Goal: Task Accomplishment & Management: Manage account settings

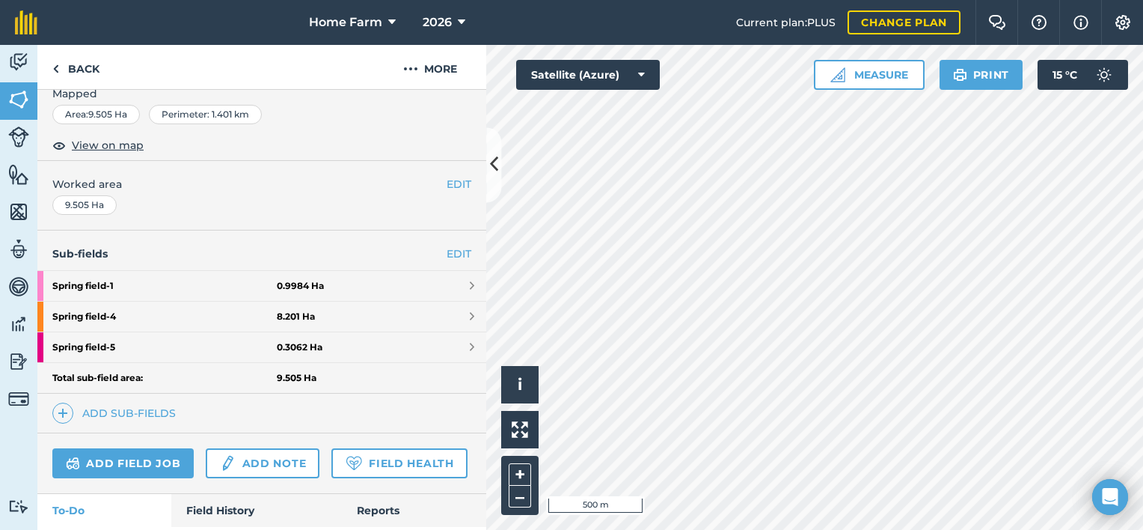
scroll to position [230, 0]
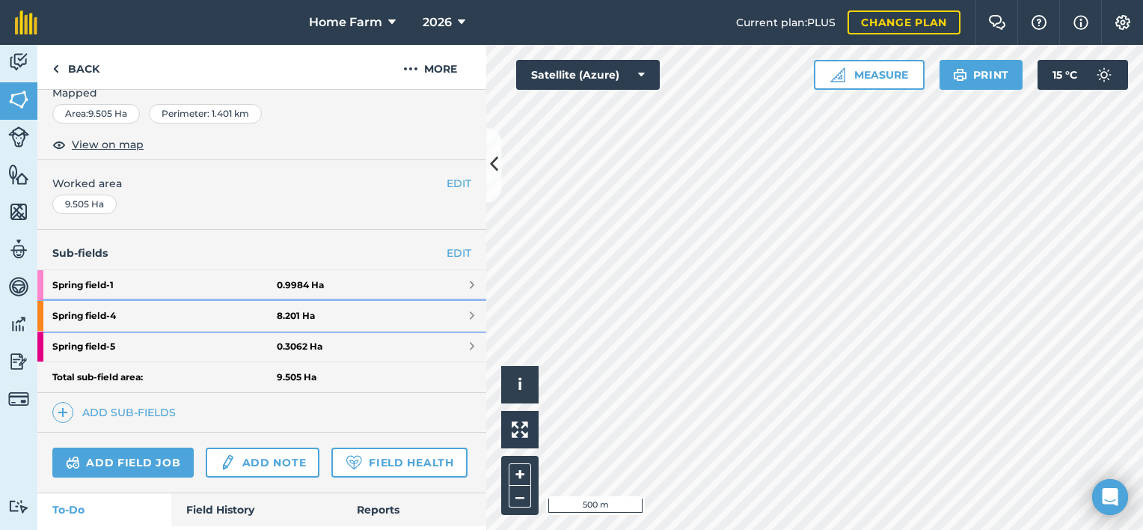
click at [215, 319] on strong "Spring field - 4" at bounding box center [164, 316] width 224 height 30
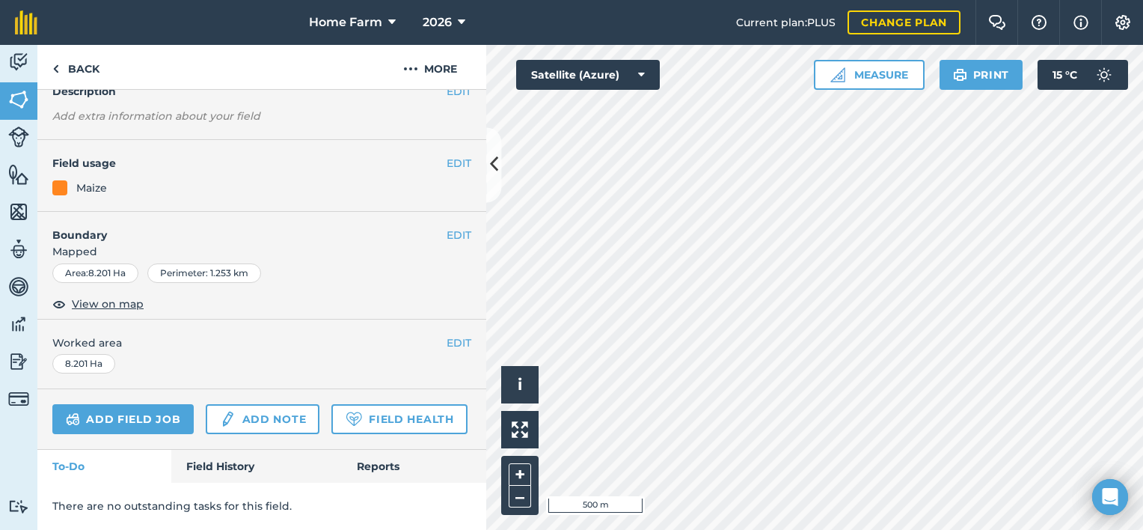
scroll to position [108, 0]
click at [447, 158] on button "EDIT" at bounding box center [459, 163] width 25 height 16
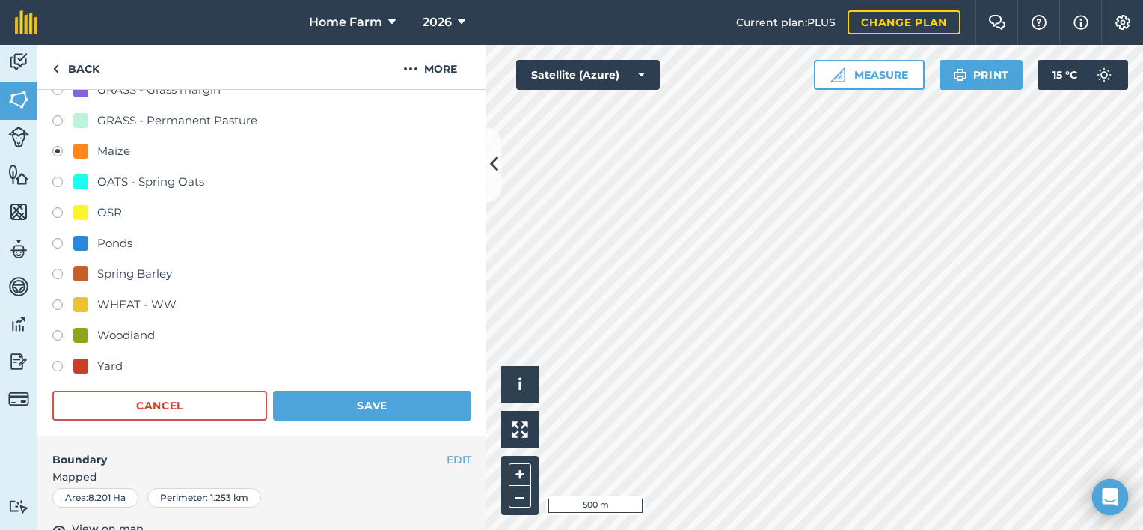
scroll to position [426, 0]
click at [140, 301] on div "WHEAT - WW" at bounding box center [136, 304] width 79 height 18
radio input "true"
radio input "false"
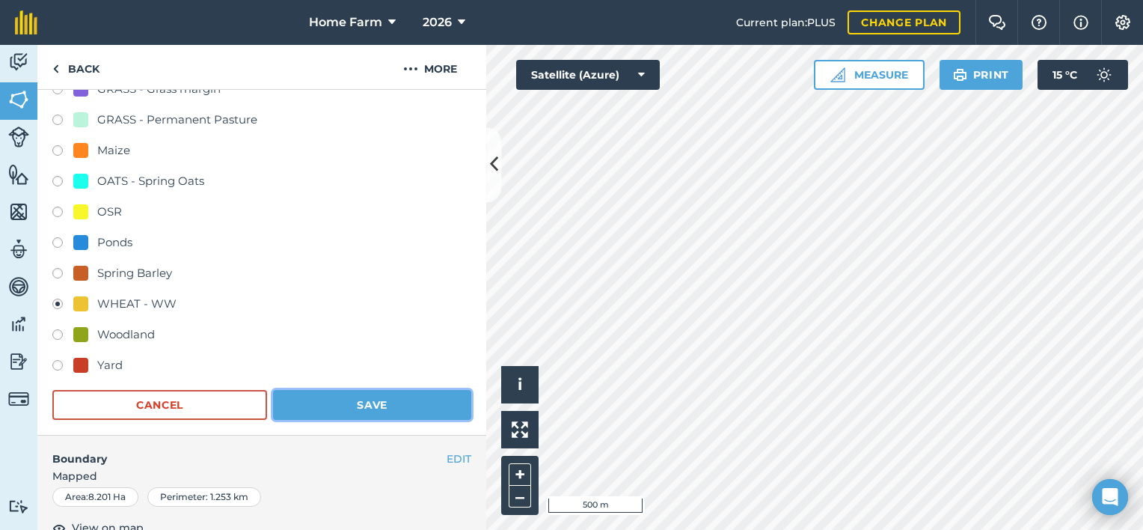
click at [337, 401] on button "Save" at bounding box center [372, 405] width 198 height 30
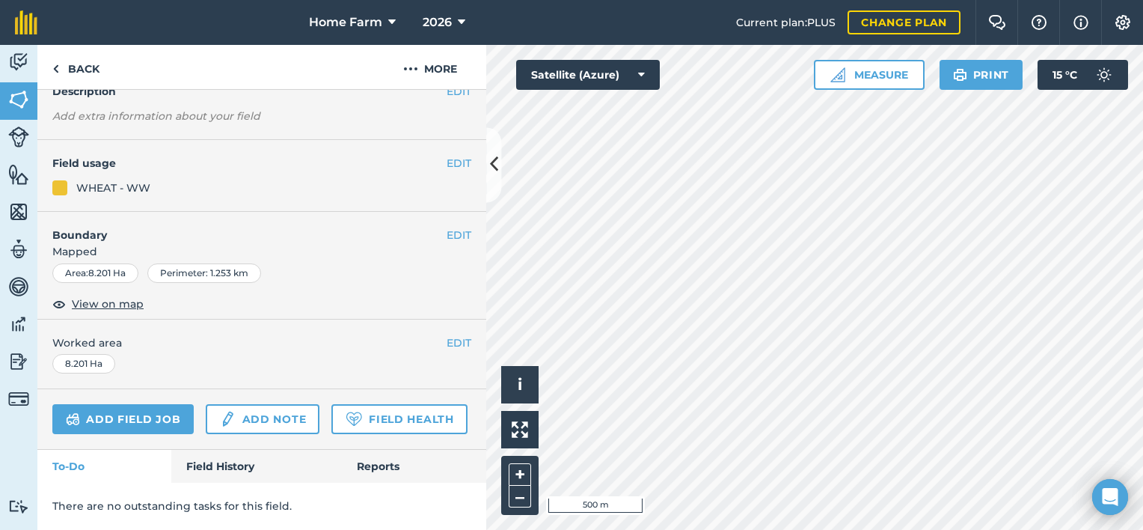
scroll to position [144, 0]
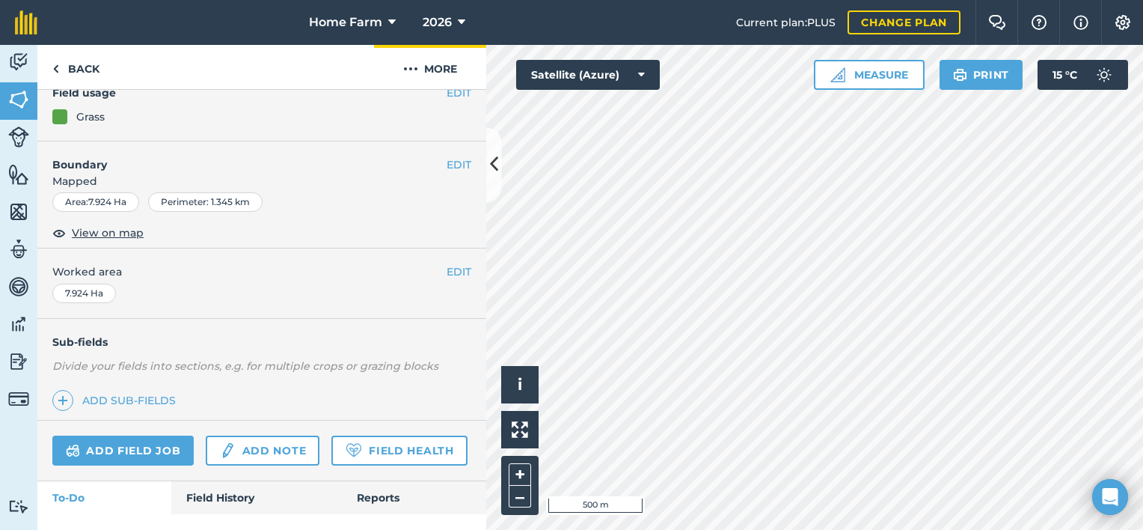
scroll to position [214, 0]
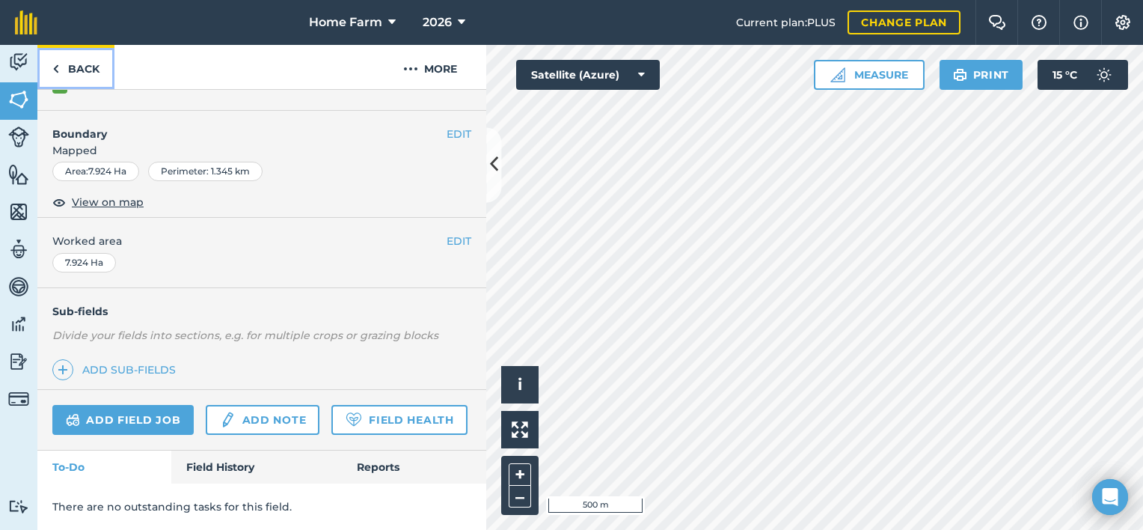
click at [79, 73] on link "Back" at bounding box center [75, 67] width 77 height 44
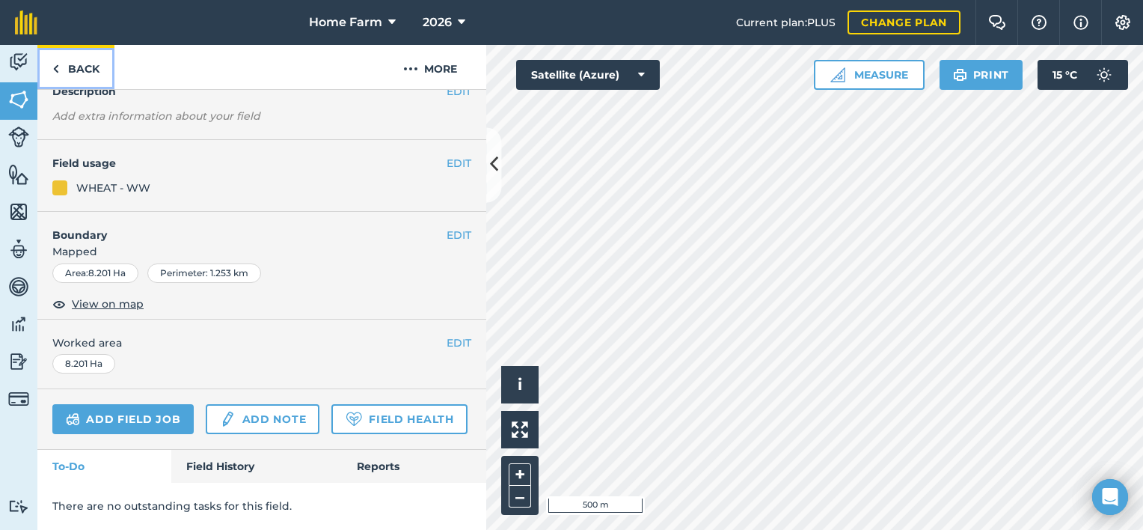
scroll to position [144, 0]
click at [75, 59] on link "Back" at bounding box center [75, 67] width 77 height 44
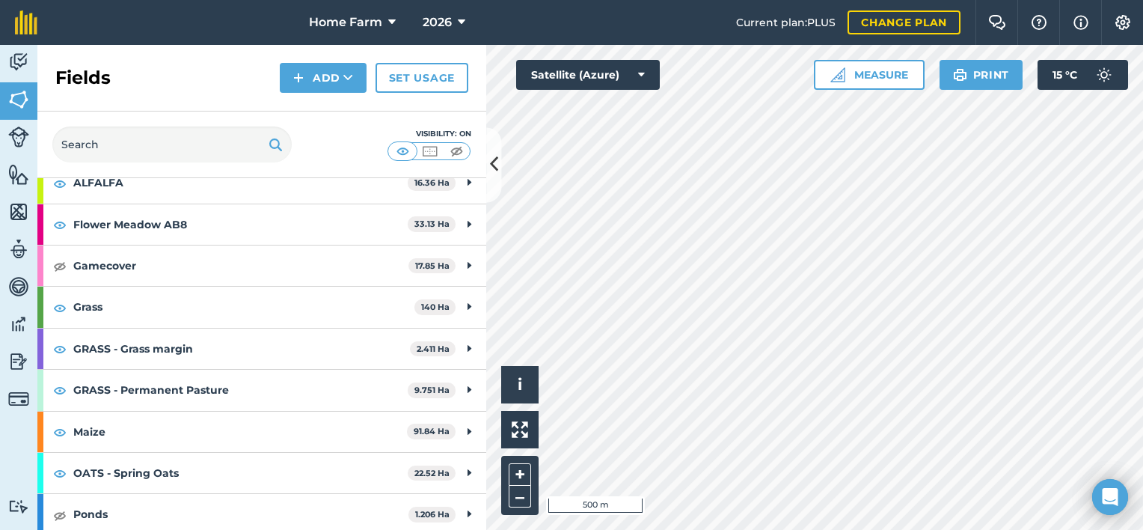
scroll to position [117, 0]
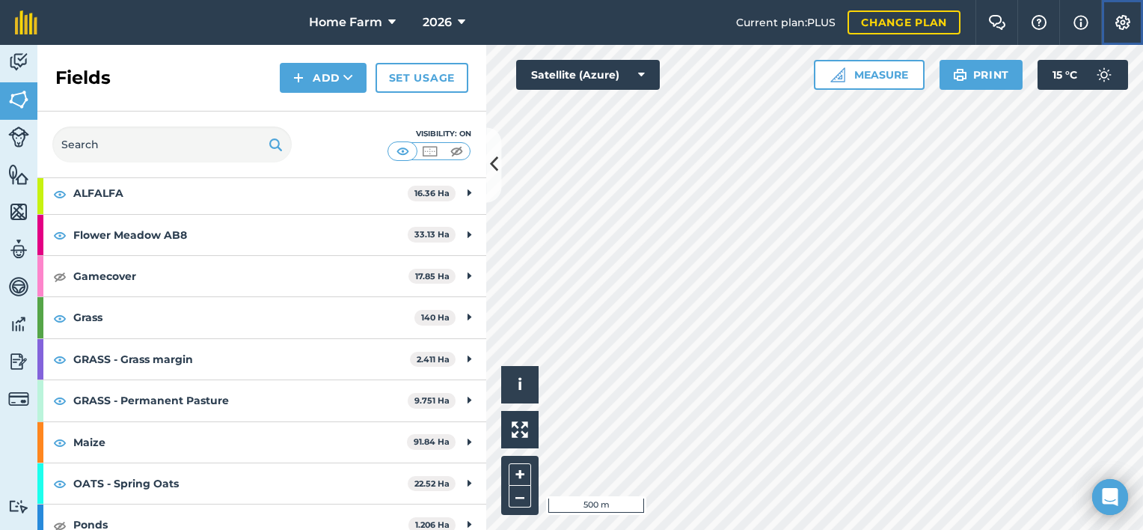
click at [1125, 27] on img at bounding box center [1123, 22] width 18 height 15
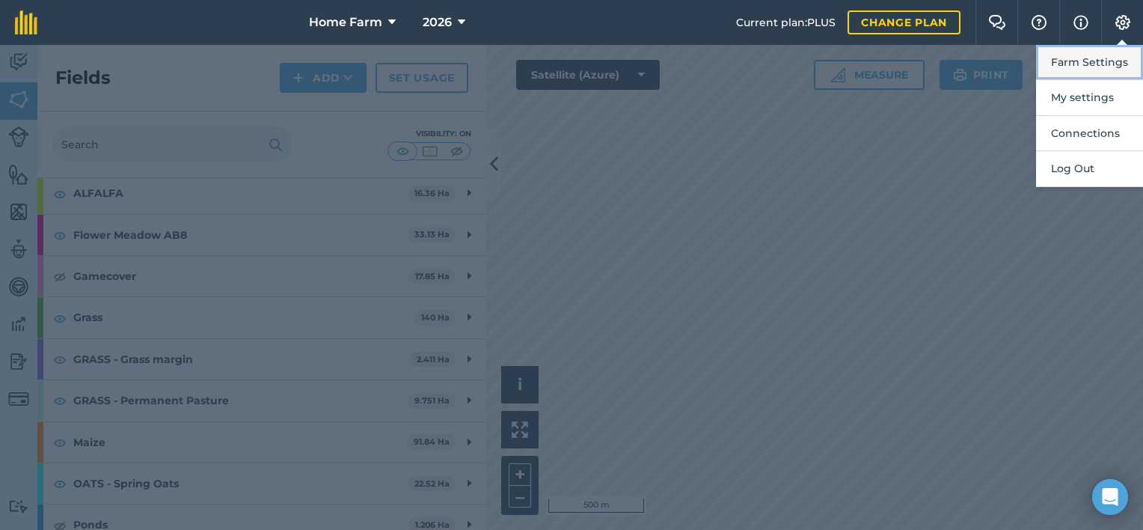
click at [1080, 68] on button "Farm Settings" at bounding box center [1089, 62] width 107 height 35
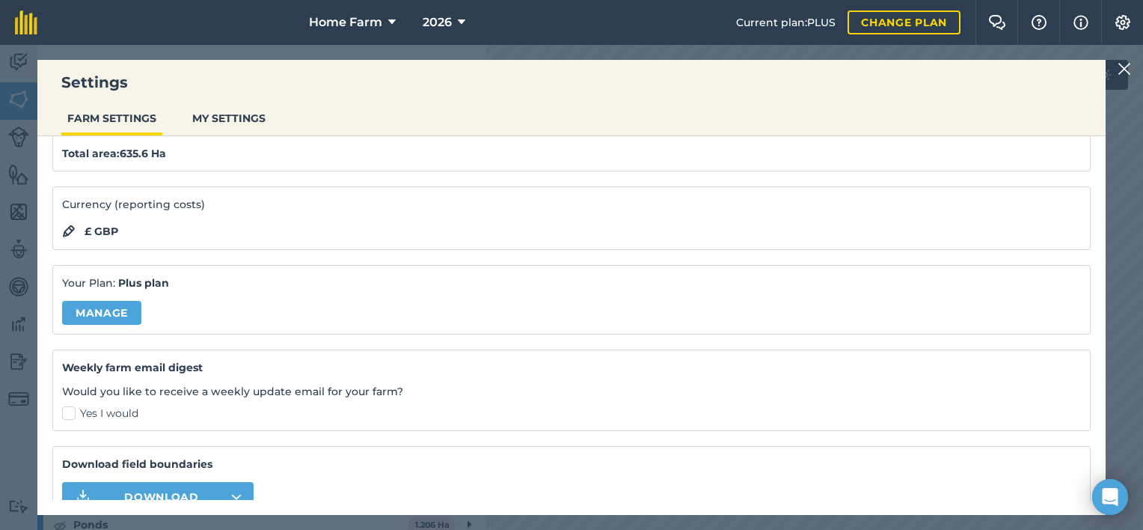
scroll to position [0, 0]
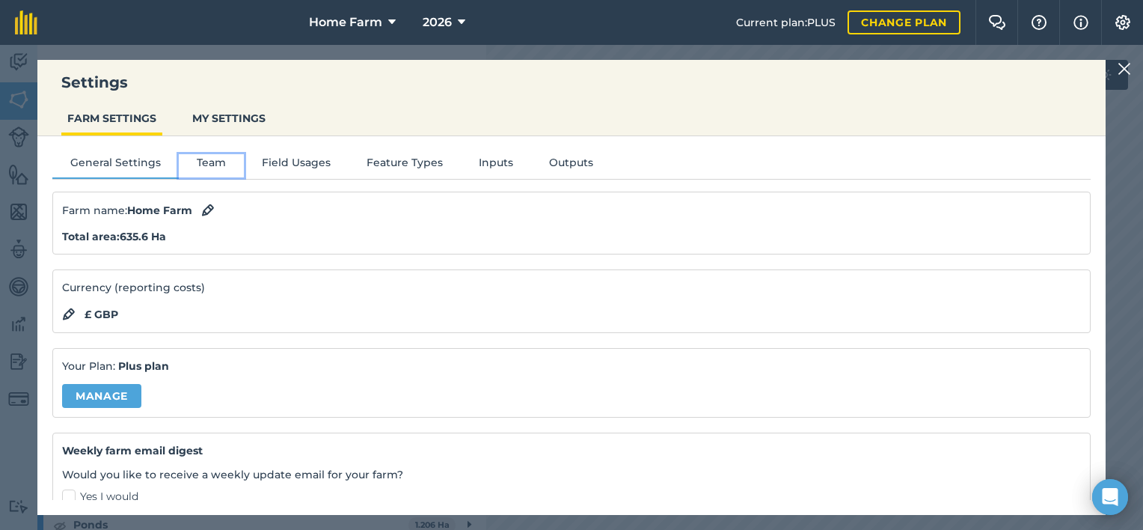
click at [210, 162] on button "Team" at bounding box center [211, 165] width 65 height 22
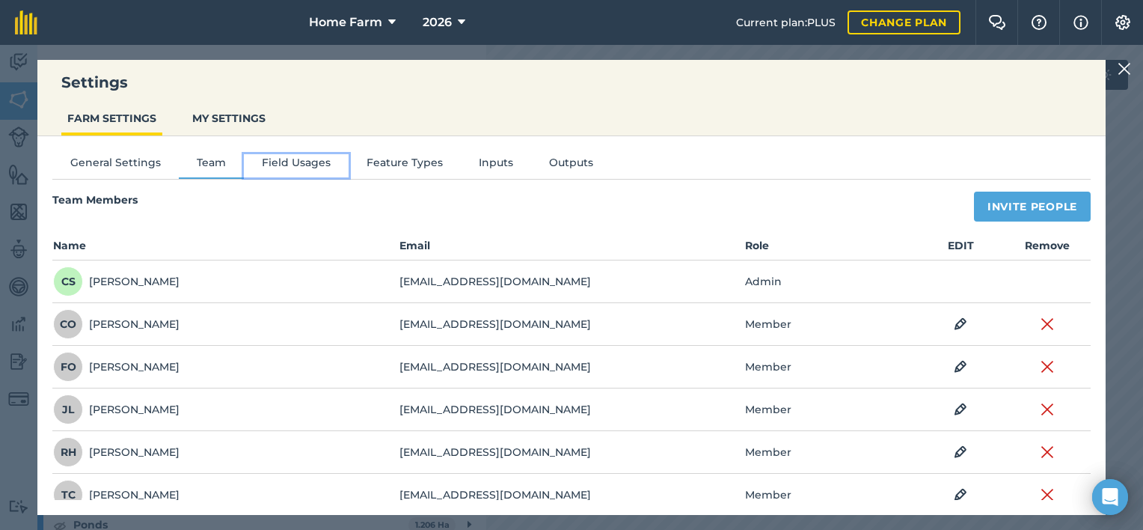
click at [272, 163] on button "Field Usages" at bounding box center [296, 165] width 105 height 22
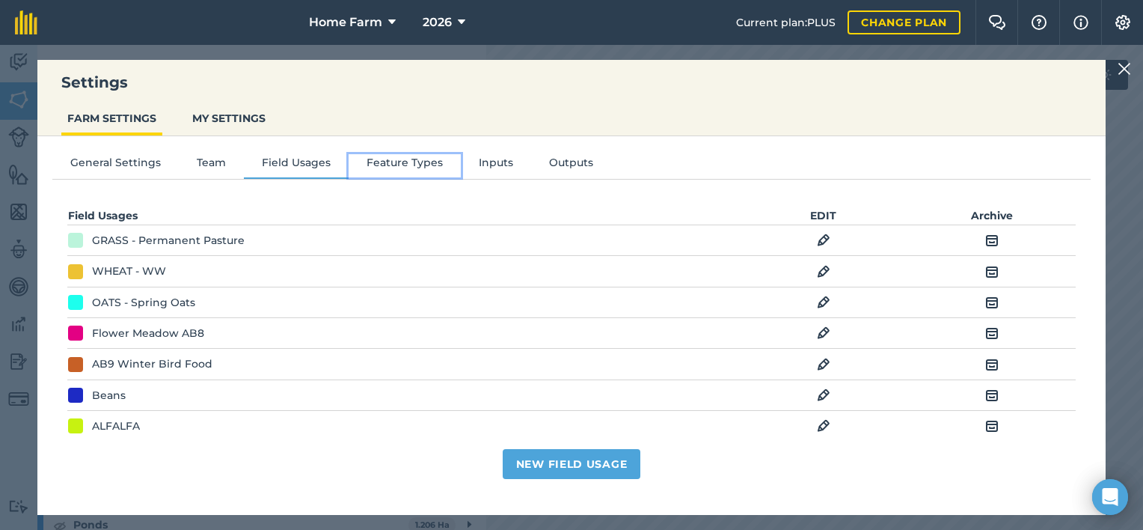
click at [379, 162] on button "Feature Types" at bounding box center [405, 165] width 112 height 22
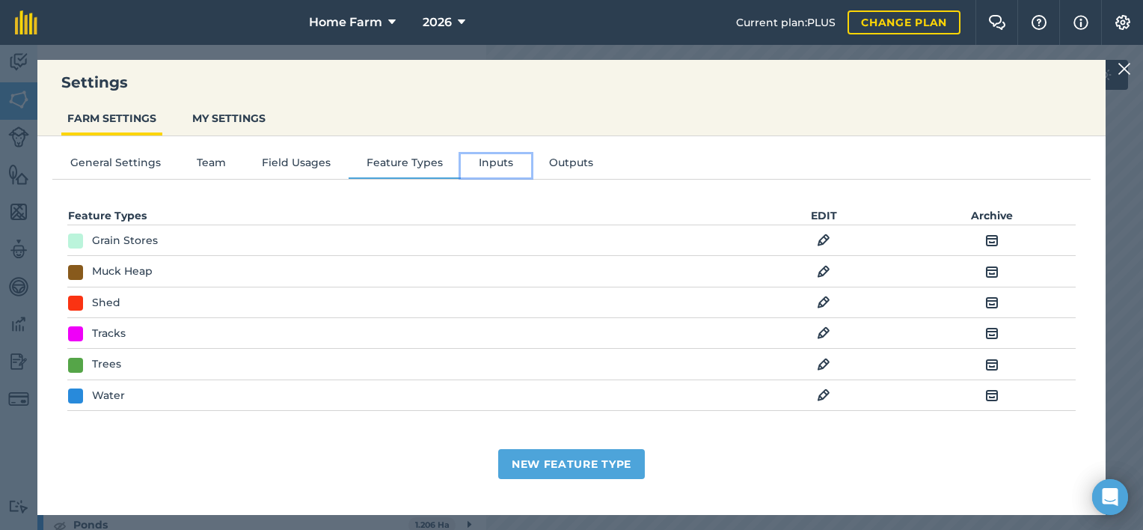
click at [496, 165] on button "Inputs" at bounding box center [496, 165] width 70 height 22
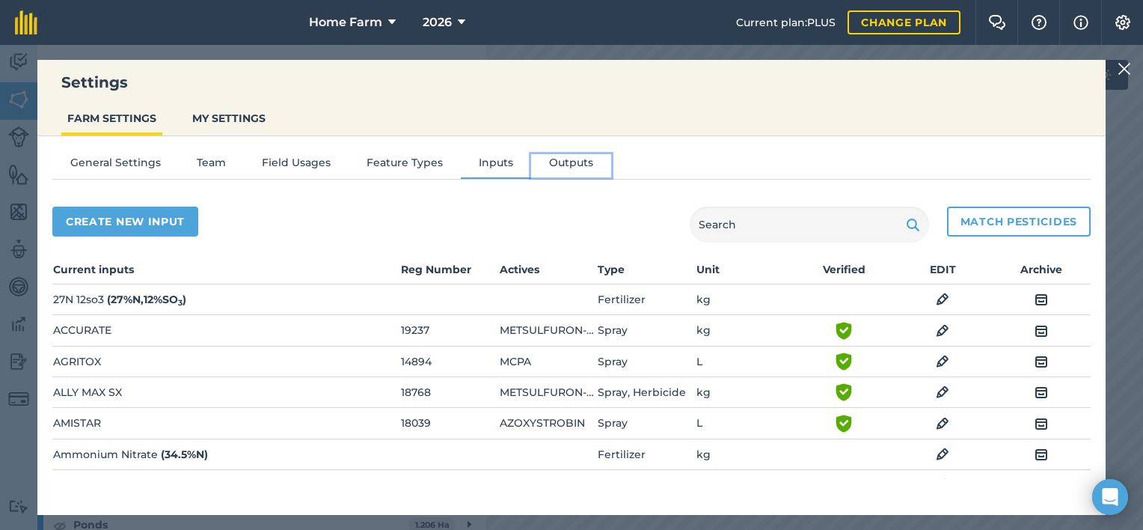
click at [544, 162] on button "Outputs" at bounding box center [571, 165] width 80 height 22
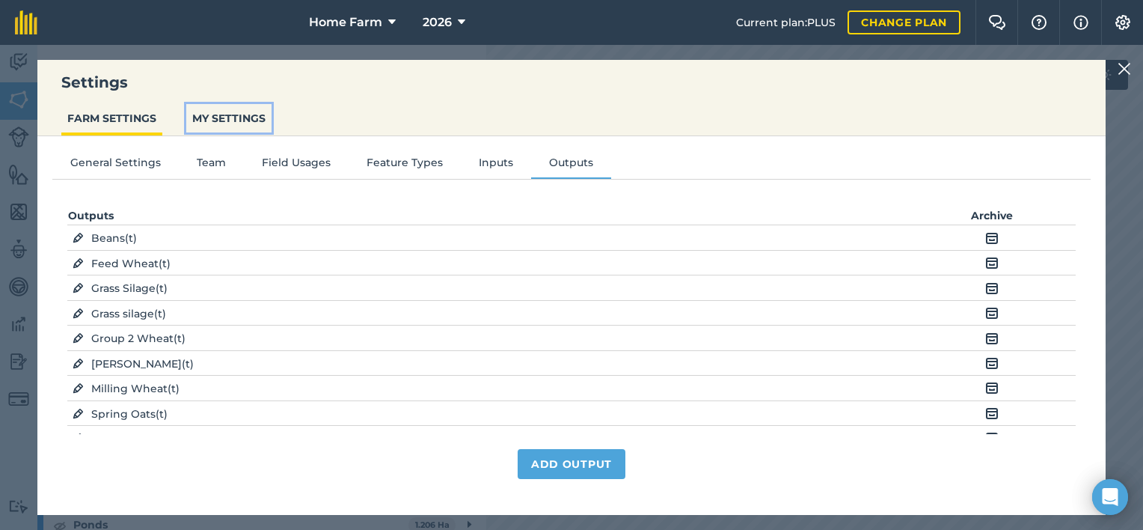
click at [195, 123] on button "MY SETTINGS" at bounding box center [228, 118] width 85 height 28
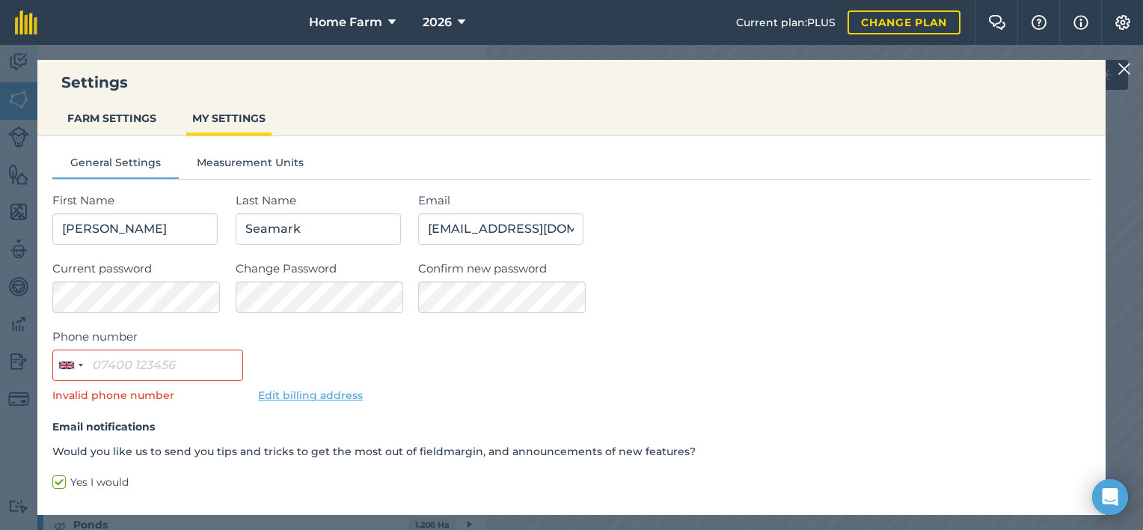
scroll to position [66, 0]
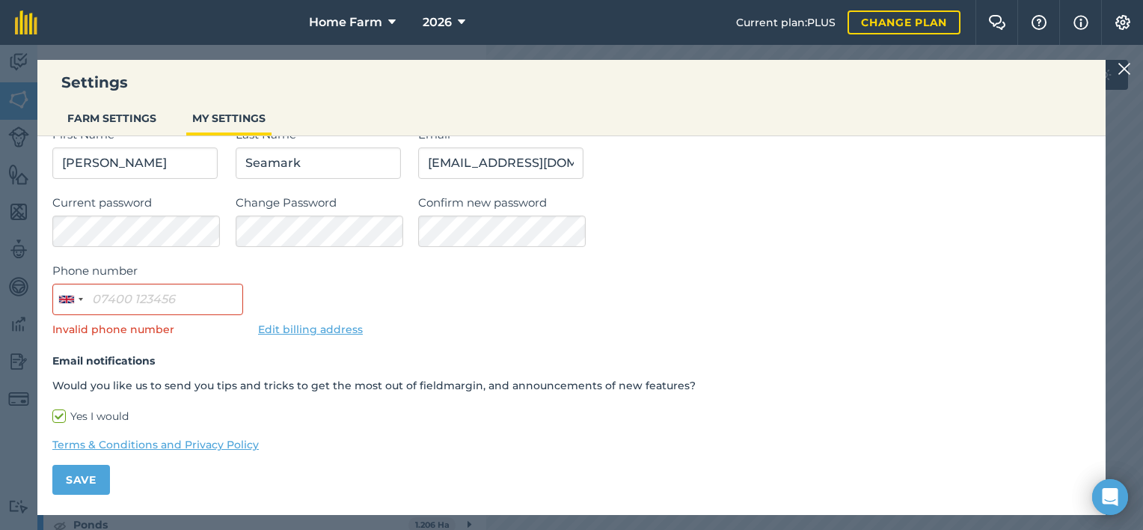
click at [1129, 76] on img at bounding box center [1124, 69] width 13 height 18
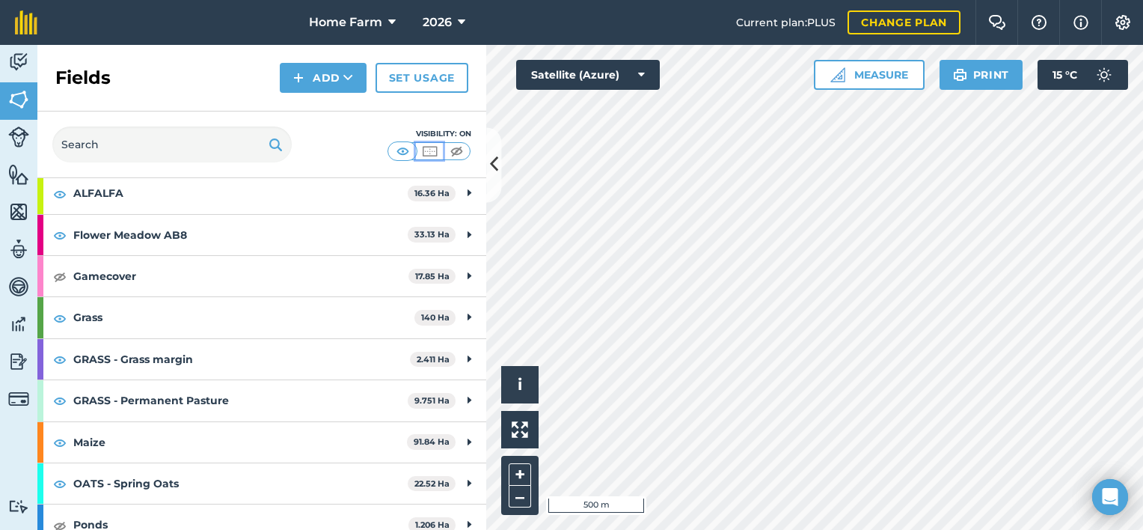
click at [432, 150] on img at bounding box center [429, 151] width 19 height 15
click at [451, 153] on img at bounding box center [456, 151] width 19 height 15
click at [401, 155] on img at bounding box center [403, 151] width 19 height 15
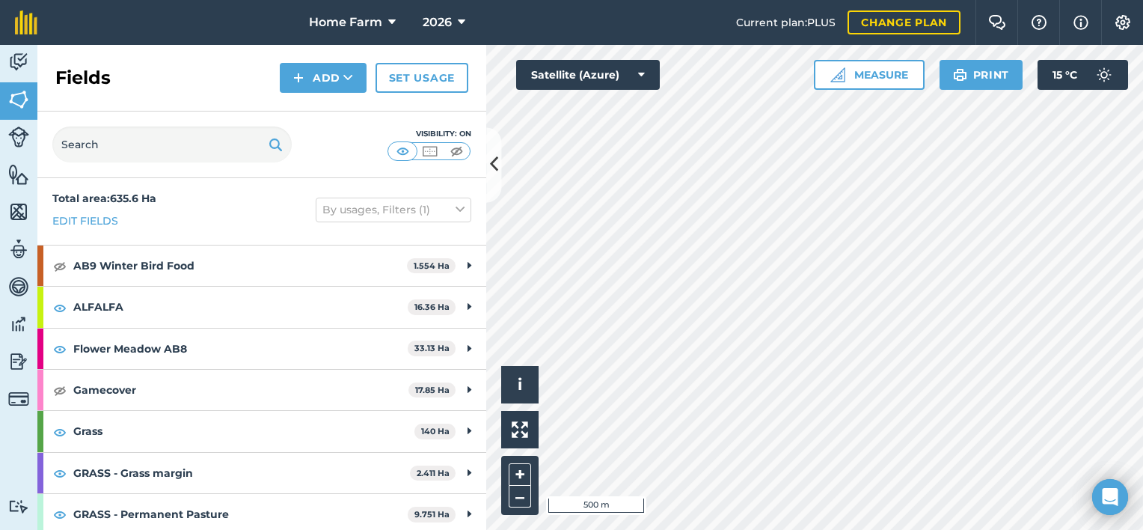
scroll to position [0, 0]
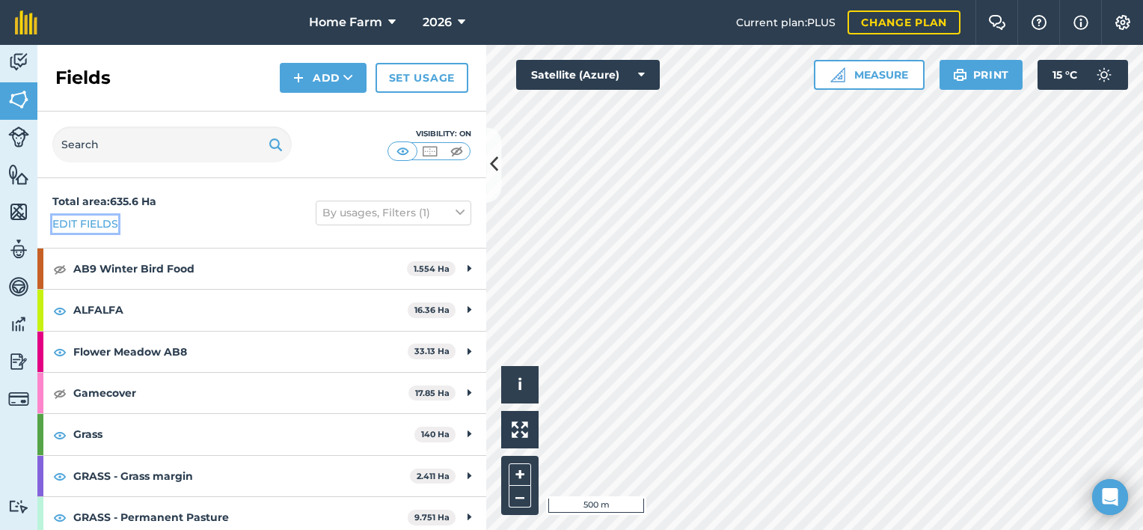
click at [82, 221] on link "Edit fields" at bounding box center [85, 223] width 66 height 16
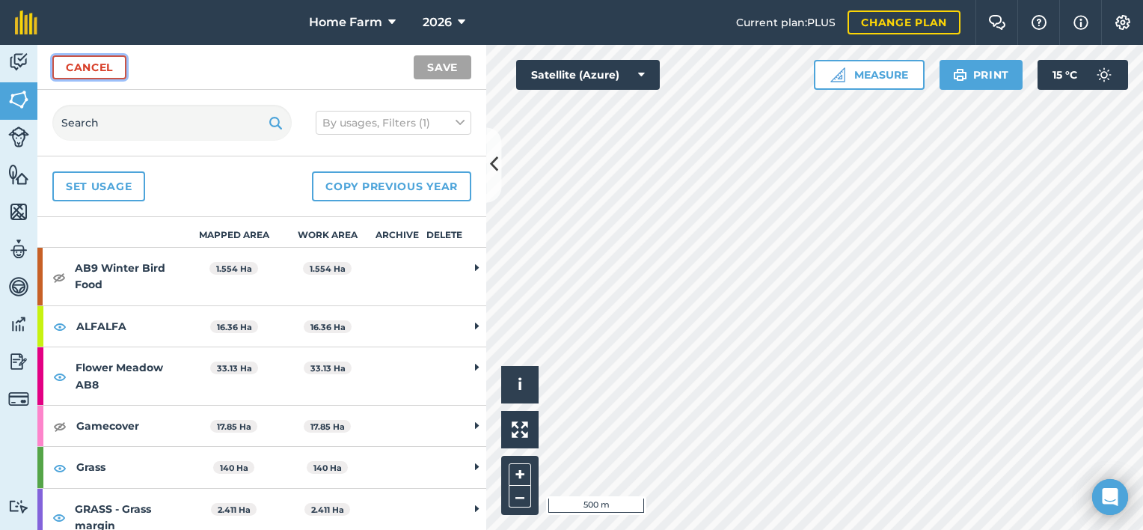
click at [114, 63] on link "Cancel" at bounding box center [89, 67] width 74 height 24
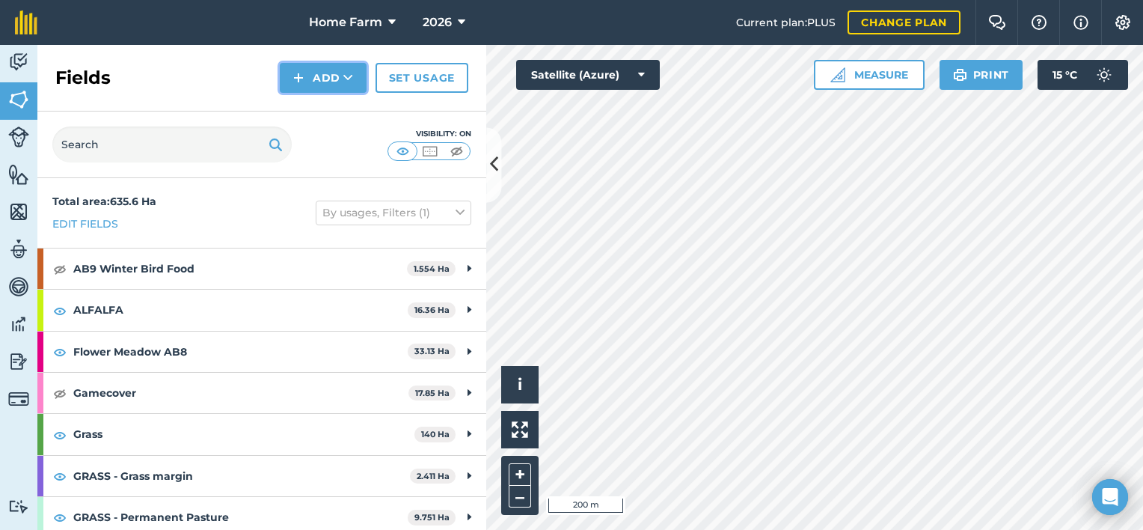
click at [355, 85] on button "Add" at bounding box center [323, 78] width 87 height 30
click at [388, 112] on div "Visibility: On" at bounding box center [261, 144] width 449 height 67
click at [1000, 24] on img at bounding box center [997, 22] width 18 height 15
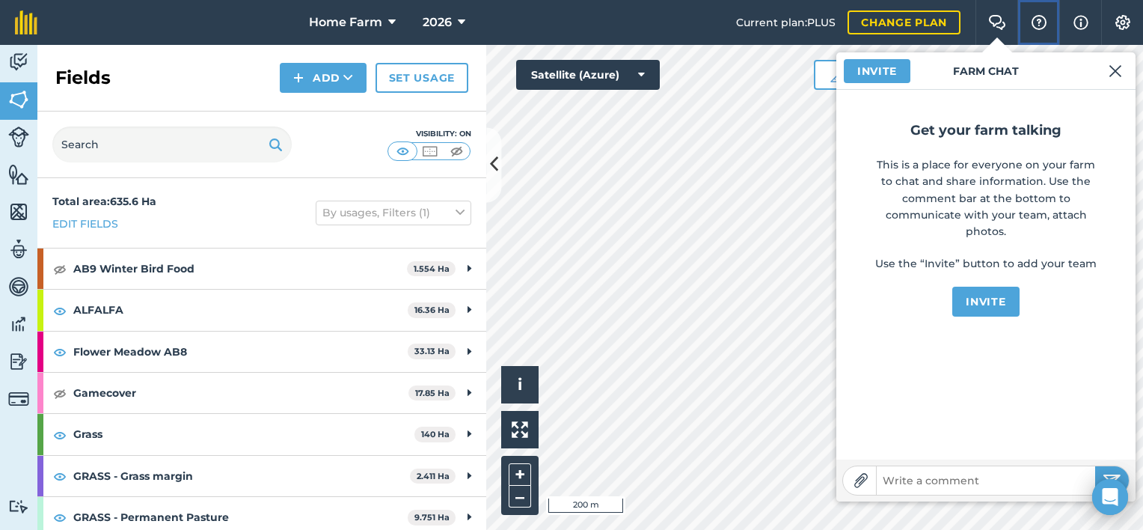
click at [1043, 26] on img at bounding box center [1039, 22] width 18 height 15
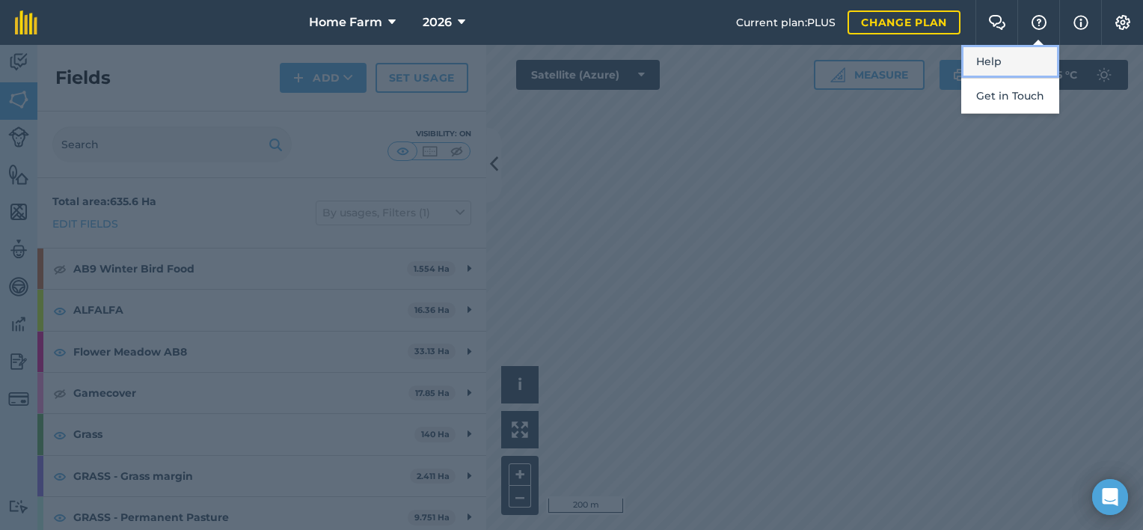
click at [997, 68] on link "Help" at bounding box center [1010, 62] width 98 height 34
click at [364, 134] on div at bounding box center [571, 287] width 1143 height 485
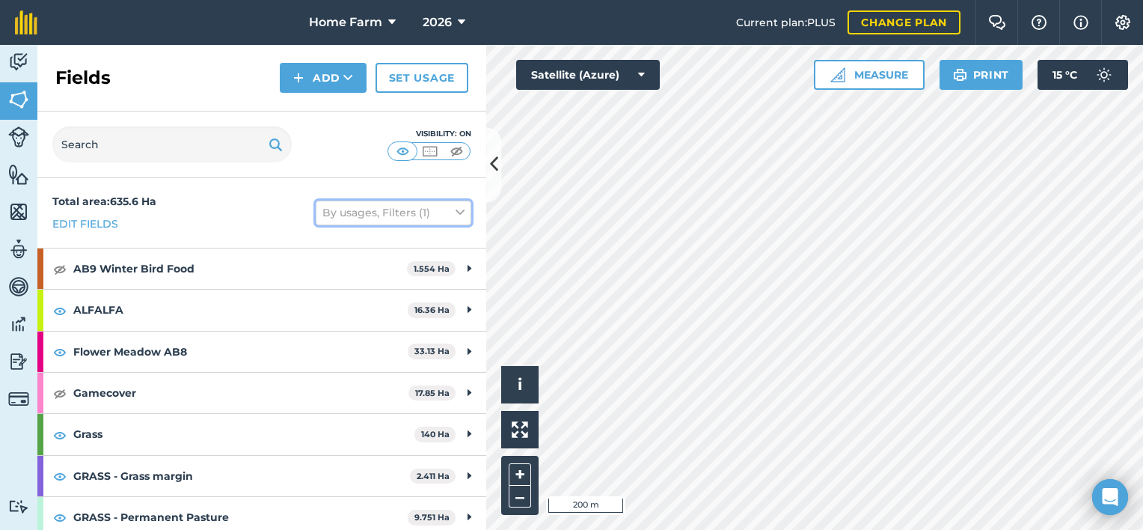
click at [440, 212] on button "By usages, Filters (1)" at bounding box center [394, 213] width 156 height 24
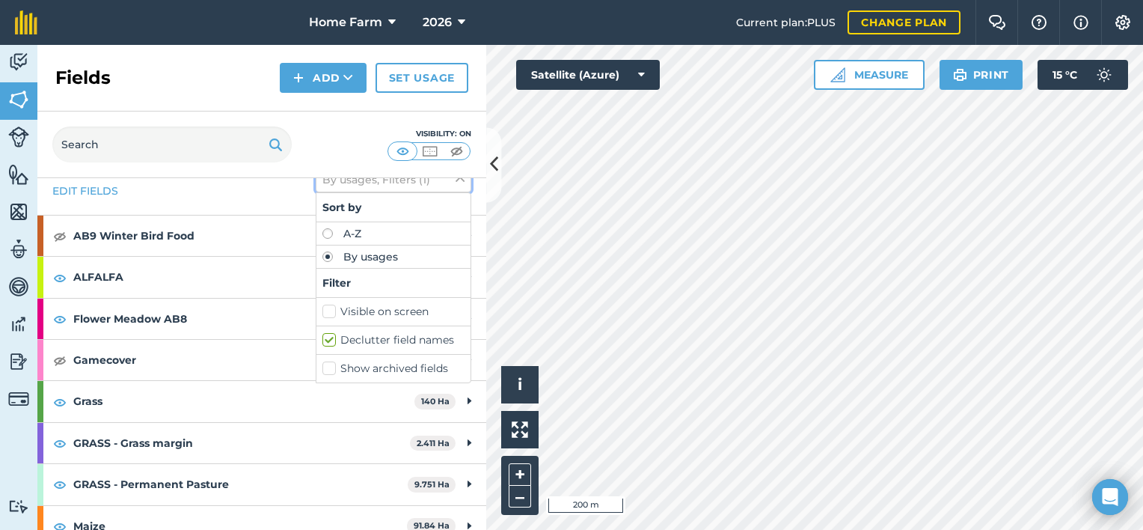
scroll to position [34, 0]
click at [323, 365] on label "Show archived fields" at bounding box center [393, 367] width 142 height 16
click at [323, 365] on input "Show archived fields" at bounding box center [327, 364] width 10 height 10
checkbox input "true"
click at [263, 195] on div "Total area : 635.6 Ha Edit fields By usages, Filters (2) Sort by A-Z By usages …" at bounding box center [261, 179] width 449 height 70
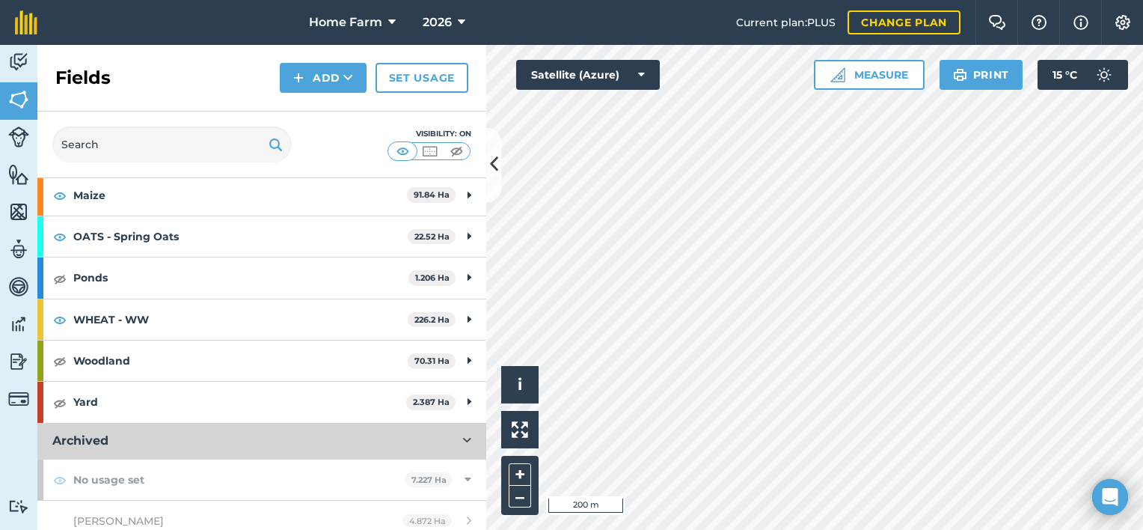
scroll to position [414, 0]
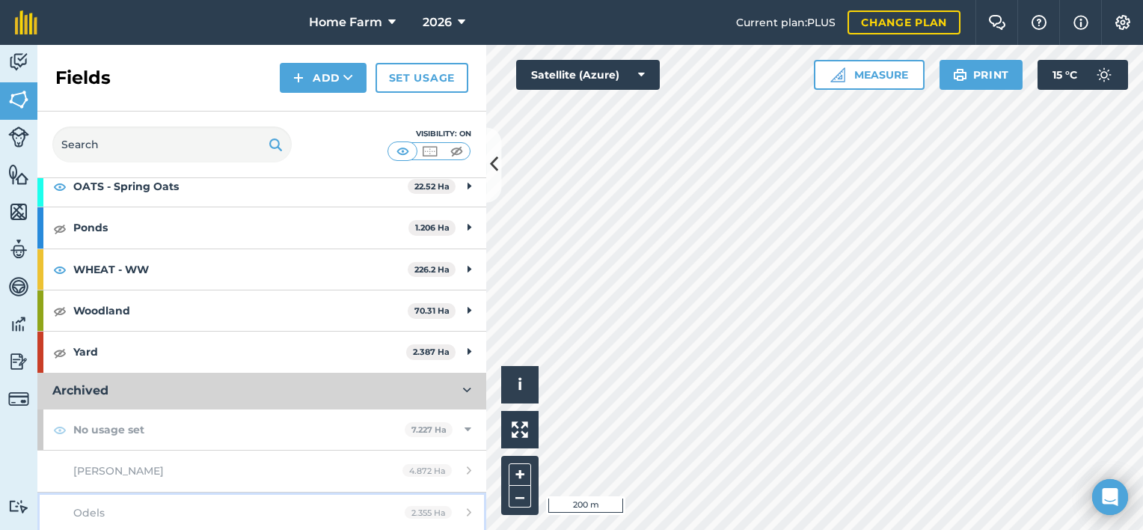
click at [391, 523] on link "Odels 2.355 Ha" at bounding box center [261, 512] width 449 height 40
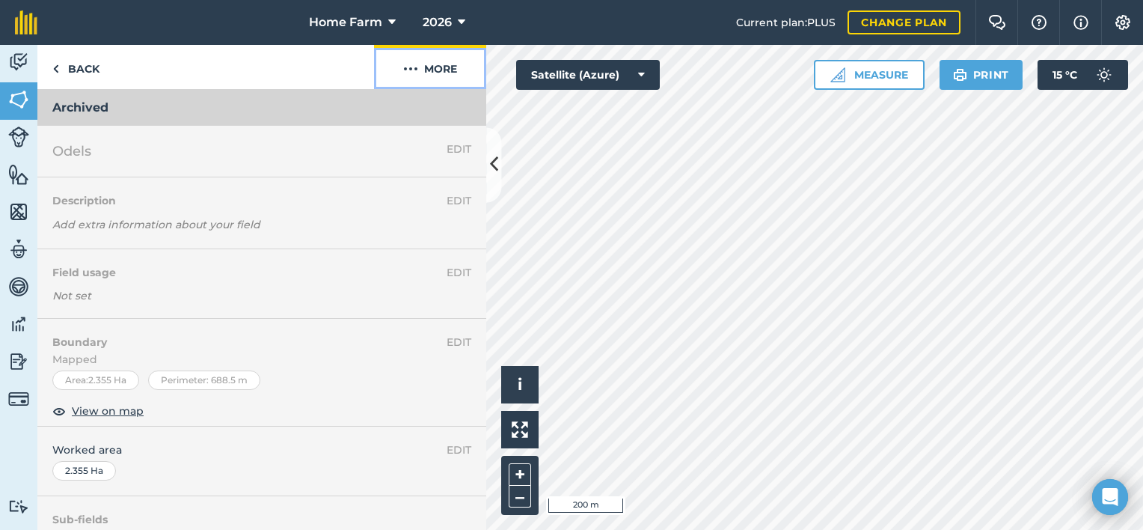
click at [431, 70] on button "More" at bounding box center [430, 67] width 112 height 44
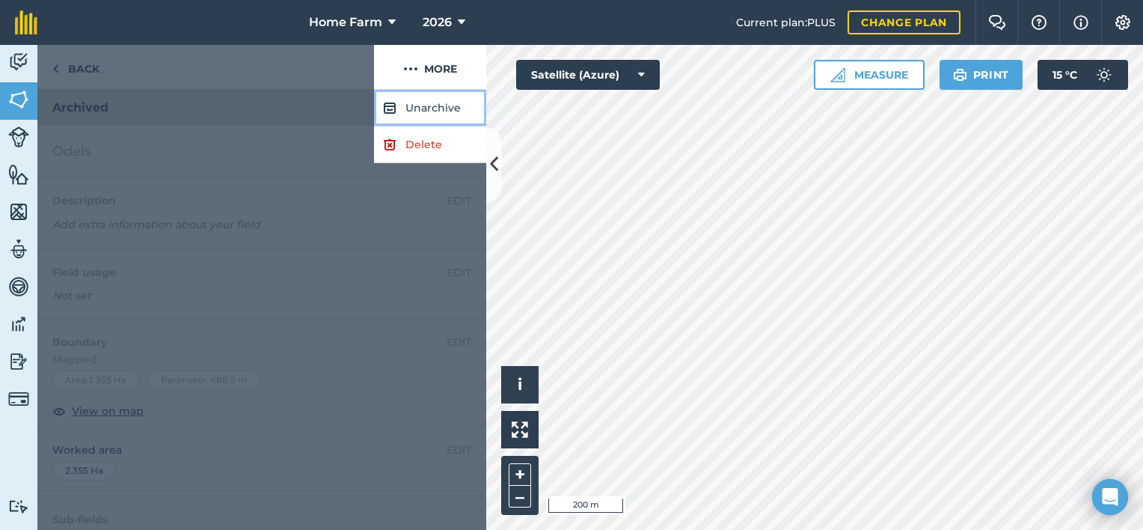
click at [428, 111] on button "Unarchive" at bounding box center [430, 108] width 112 height 37
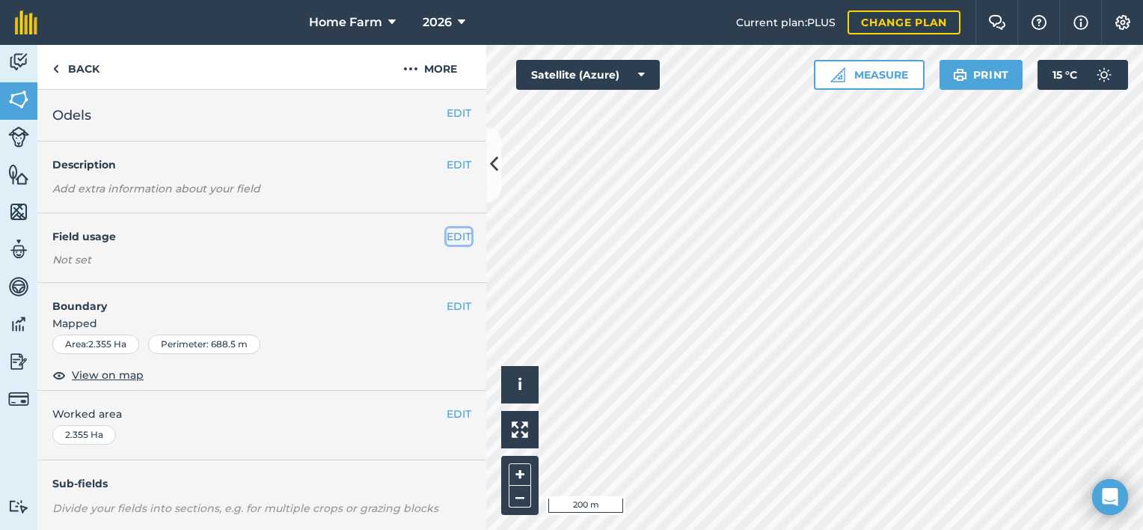
click at [447, 239] on button "EDIT" at bounding box center [459, 236] width 25 height 16
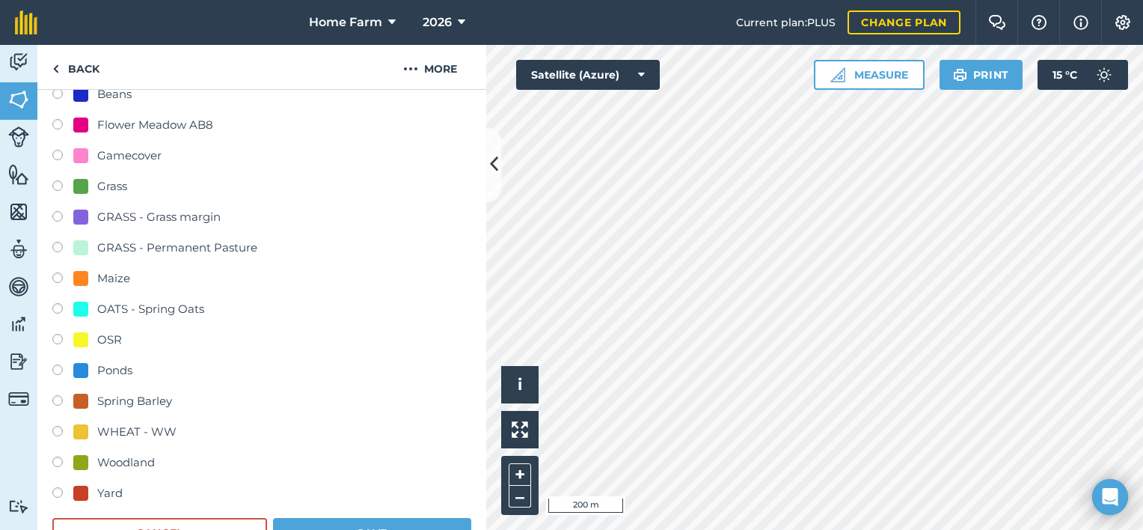
scroll to position [269, 0]
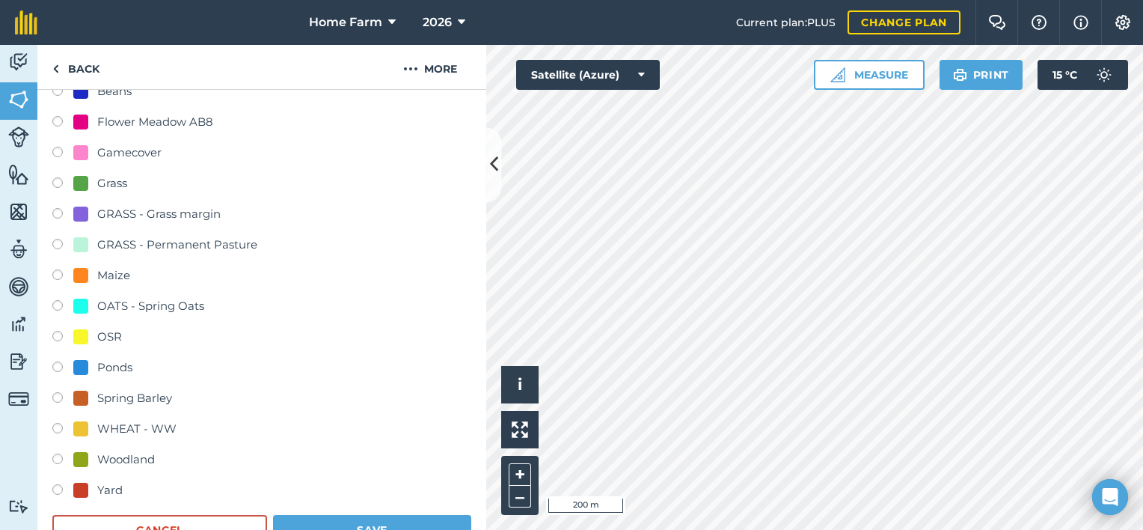
click at [100, 270] on div "Maize" at bounding box center [113, 275] width 33 height 18
radio input "true"
radio input "false"
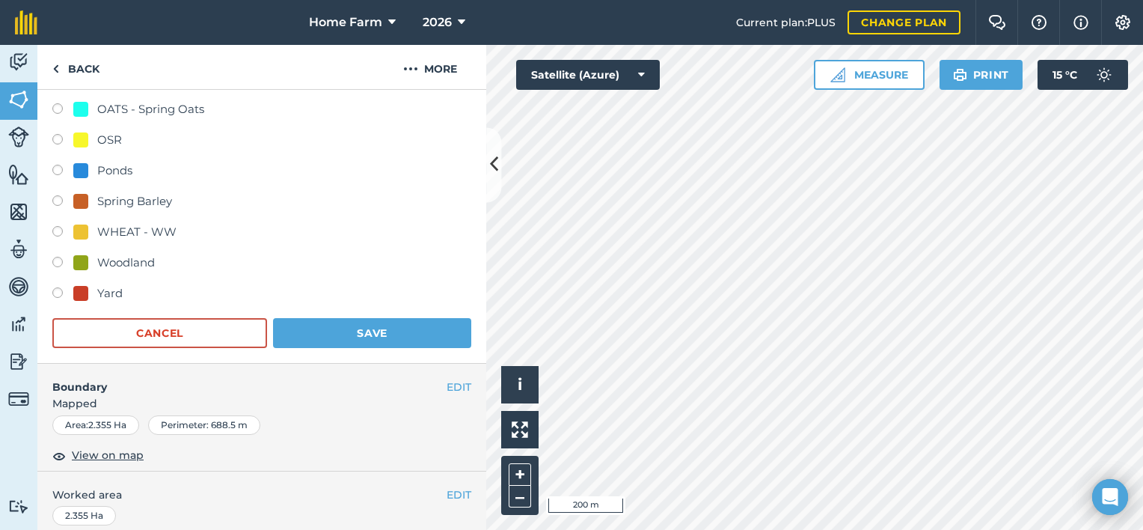
scroll to position [471, 0]
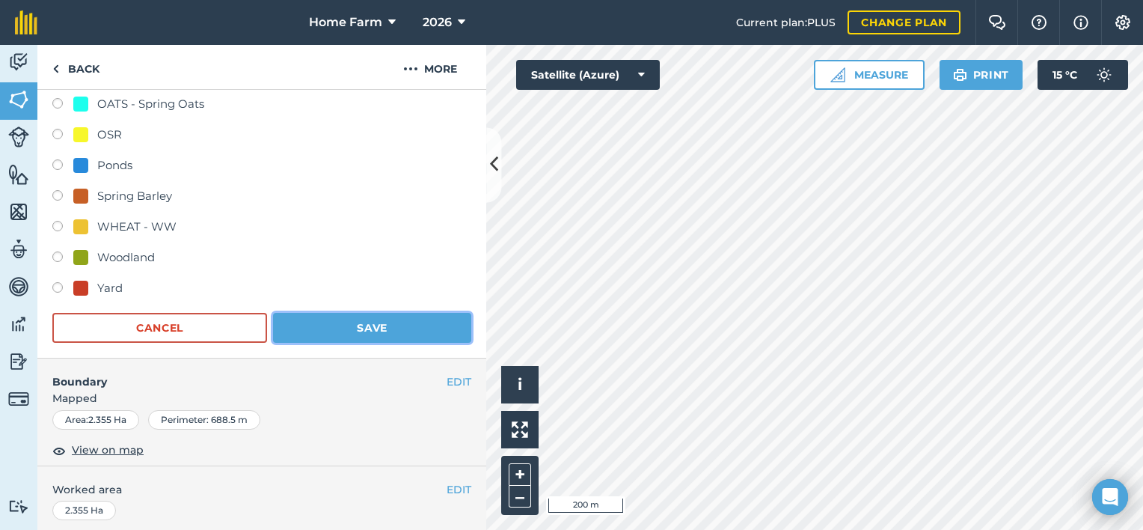
click at [415, 326] on button "Save" at bounding box center [372, 328] width 198 height 30
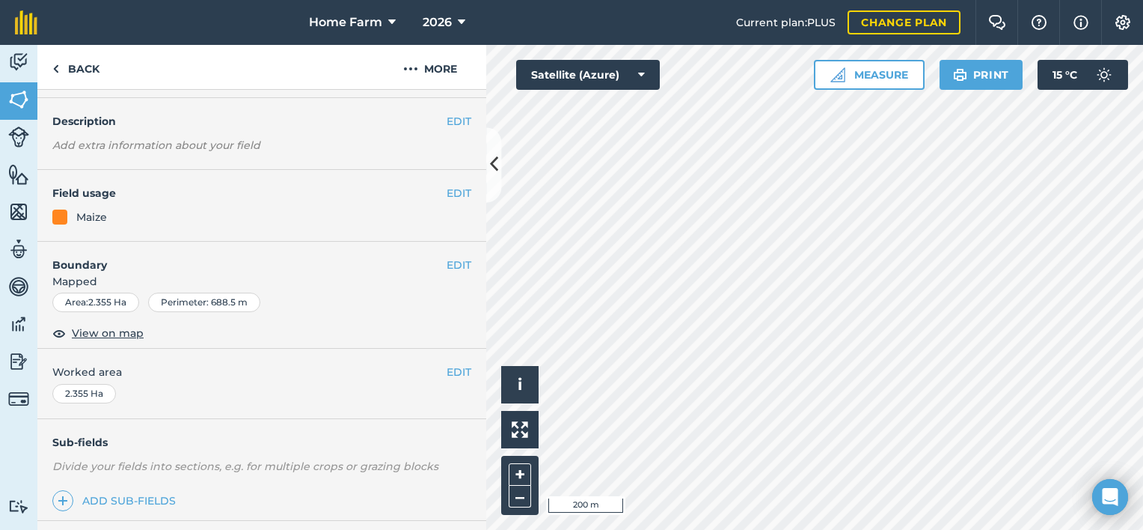
scroll to position [0, 0]
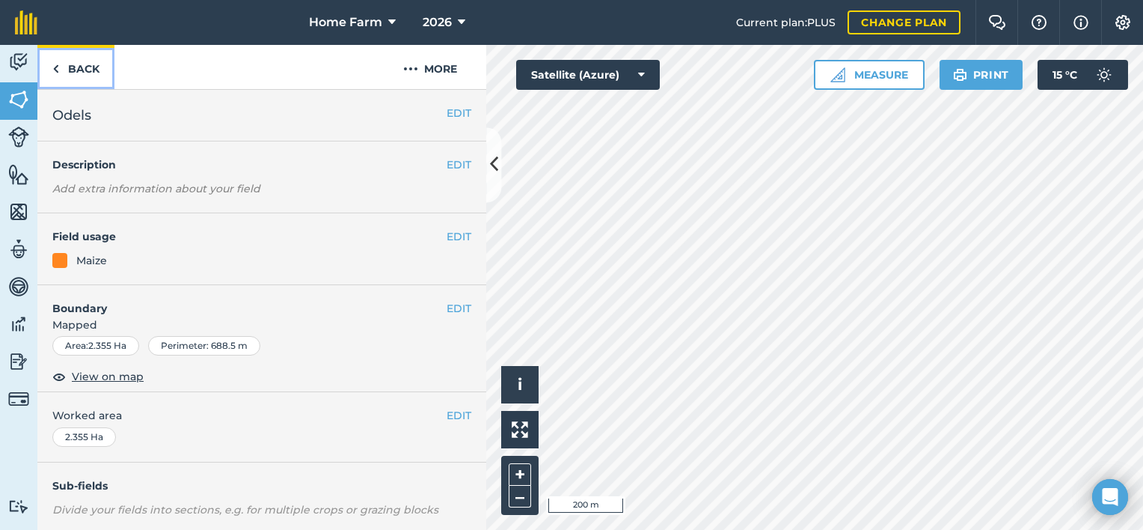
click at [62, 73] on link "Back" at bounding box center [75, 67] width 77 height 44
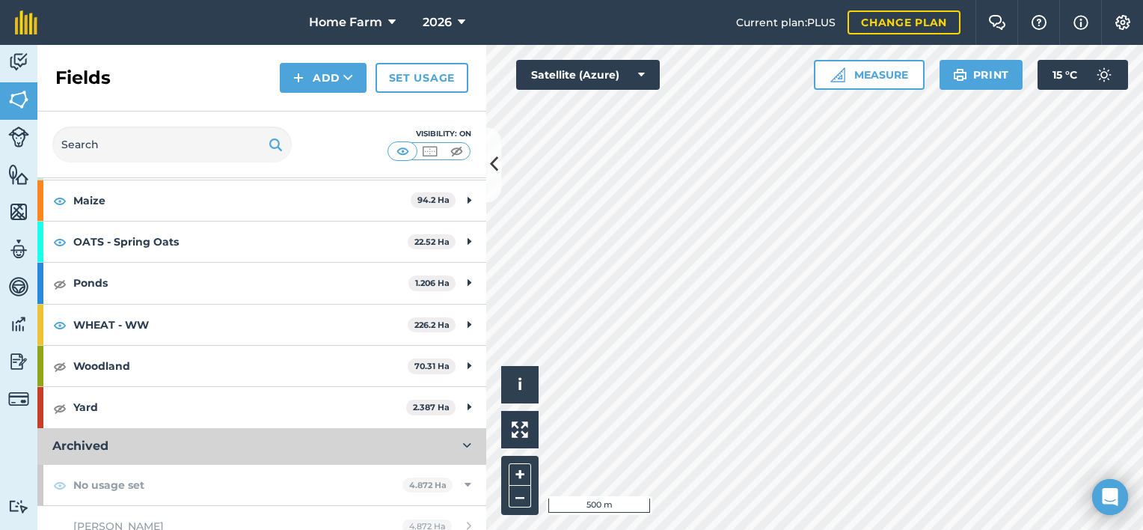
scroll to position [373, 0]
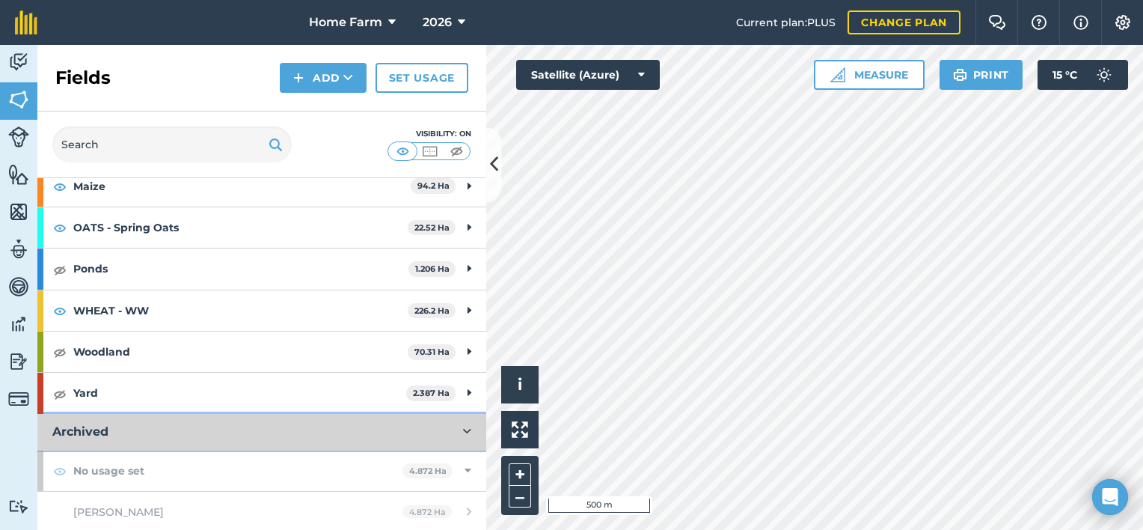
click at [463, 433] on icon at bounding box center [467, 432] width 8 height 12
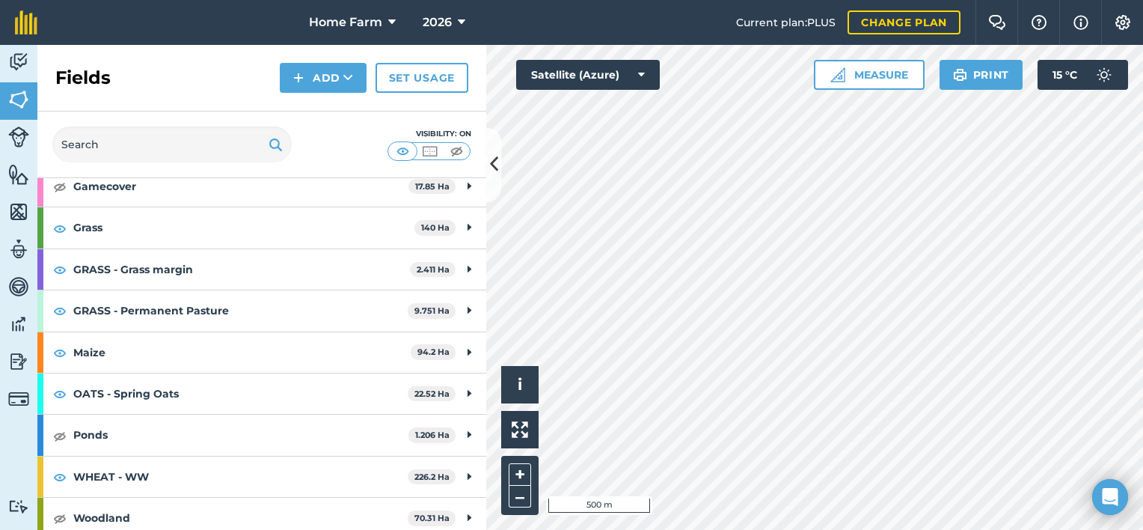
scroll to position [209, 0]
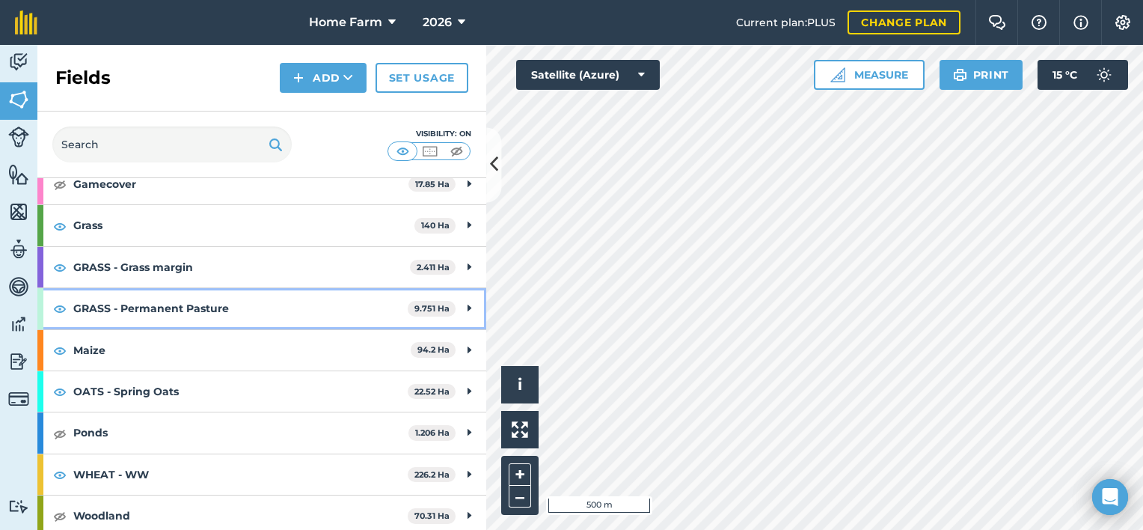
click at [351, 311] on strong "GRASS - Permanent Pasture" at bounding box center [240, 308] width 334 height 40
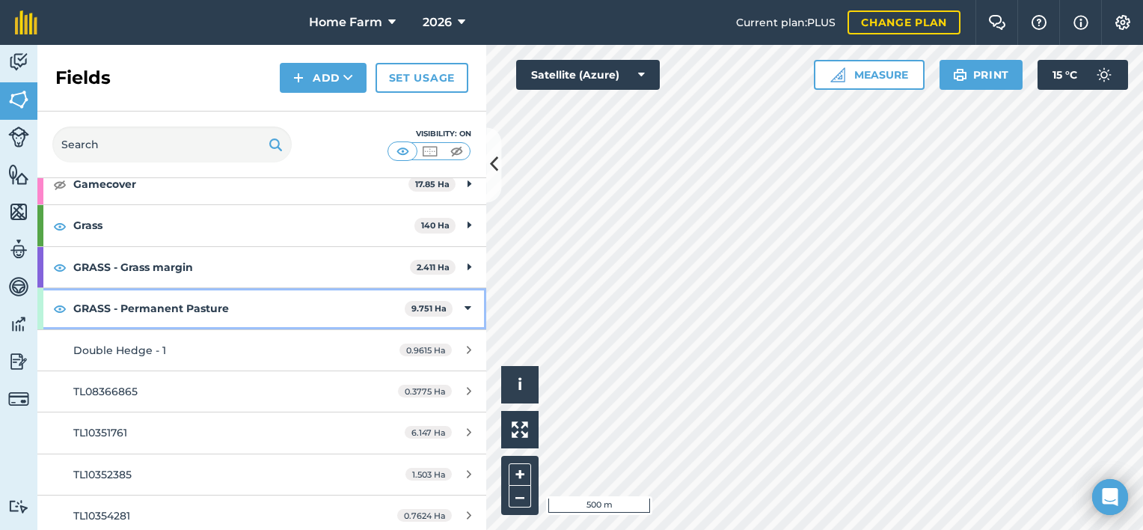
click at [460, 308] on div "GRASS - Permanent Pasture 9.751 Ha" at bounding box center [261, 308] width 449 height 40
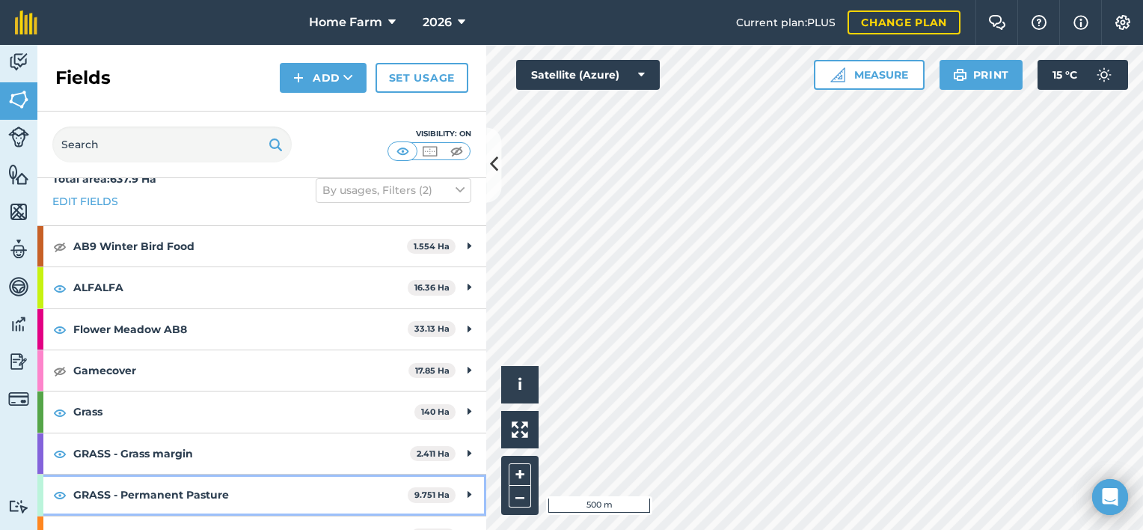
scroll to position [0, 0]
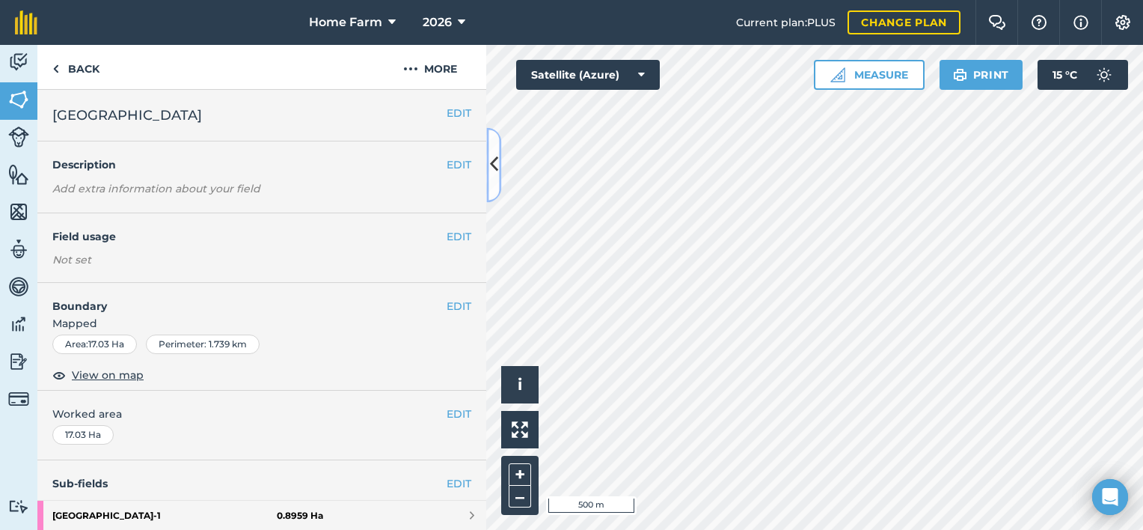
click at [492, 173] on icon at bounding box center [494, 165] width 8 height 26
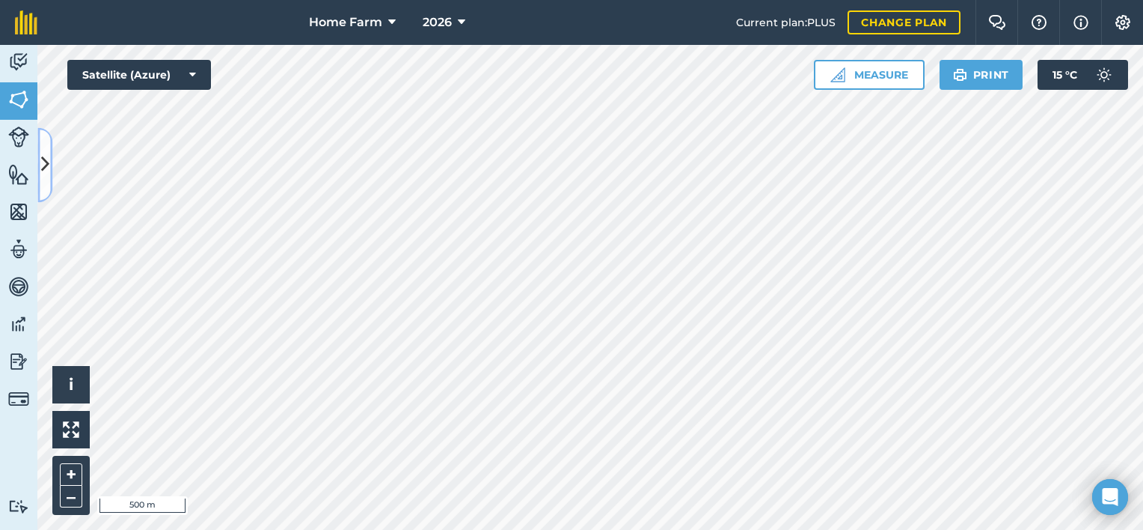
click at [41, 160] on icon at bounding box center [45, 165] width 8 height 26
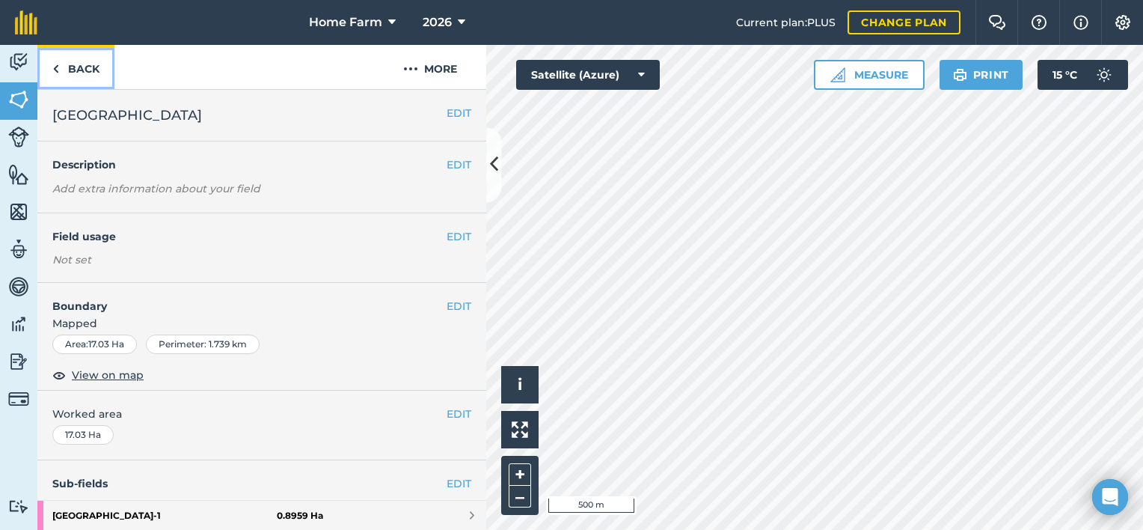
click at [63, 65] on link "Back" at bounding box center [75, 67] width 77 height 44
click at [22, 67] on img at bounding box center [18, 62] width 21 height 22
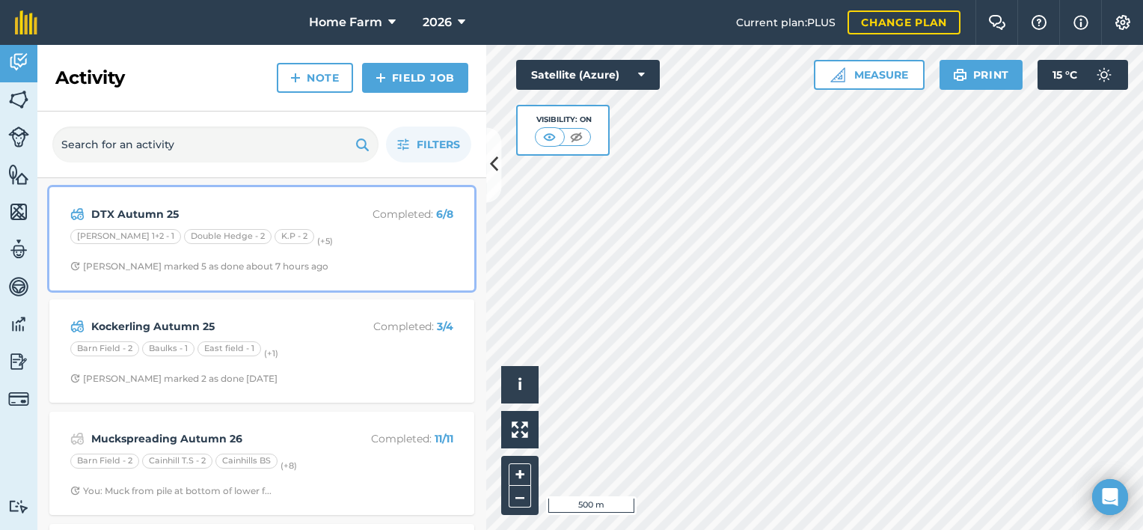
click at [337, 258] on div "DTX Autumn 25 Completed : 6 / 8 [PERSON_NAME] 1+2 - 1 Double Hedge - 2 K.P - 2 …" at bounding box center [261, 238] width 407 height 85
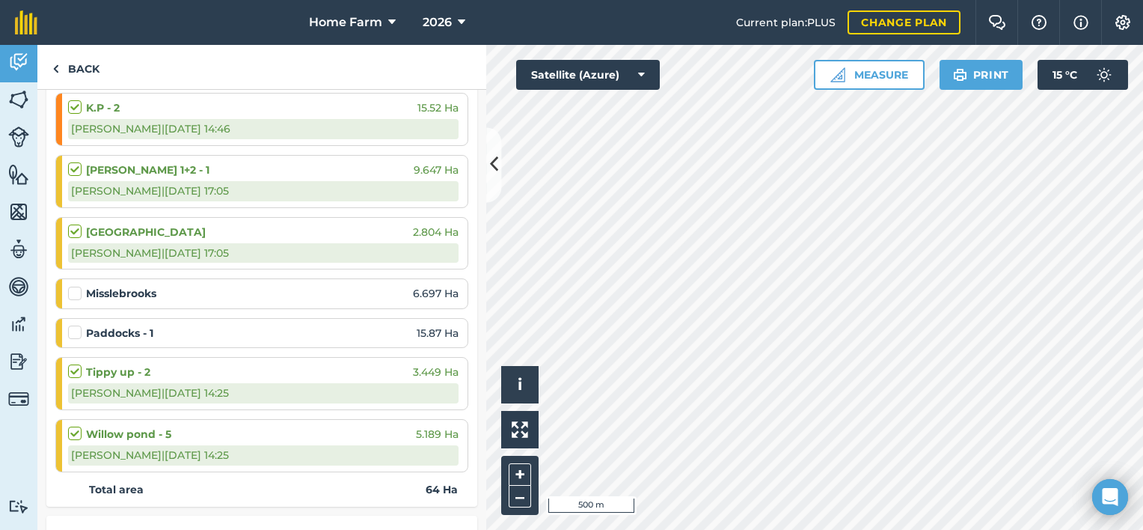
scroll to position [300, 0]
click at [69, 70] on link "Back" at bounding box center [75, 67] width 77 height 44
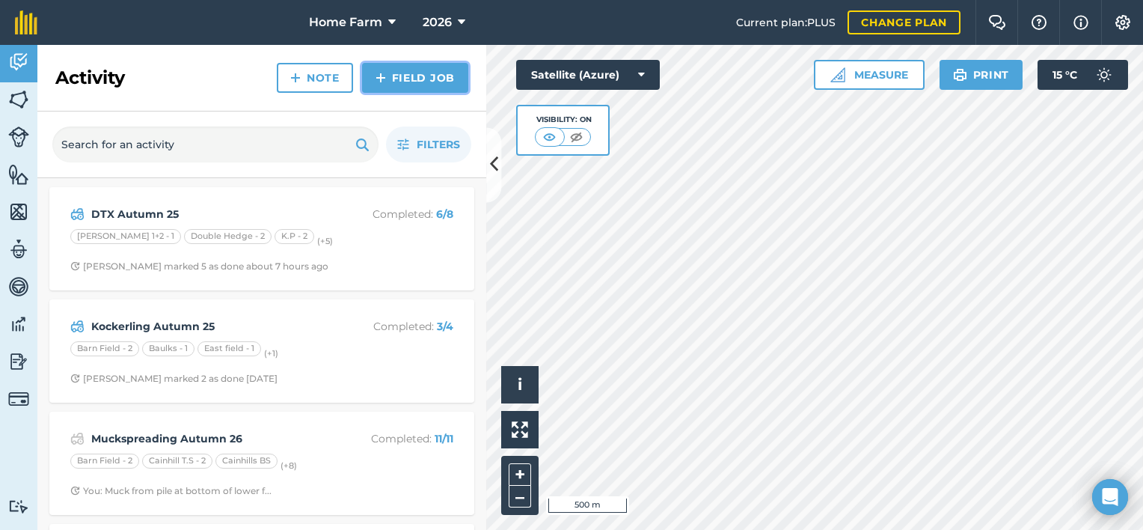
click at [394, 81] on link "Field Job" at bounding box center [415, 78] width 106 height 30
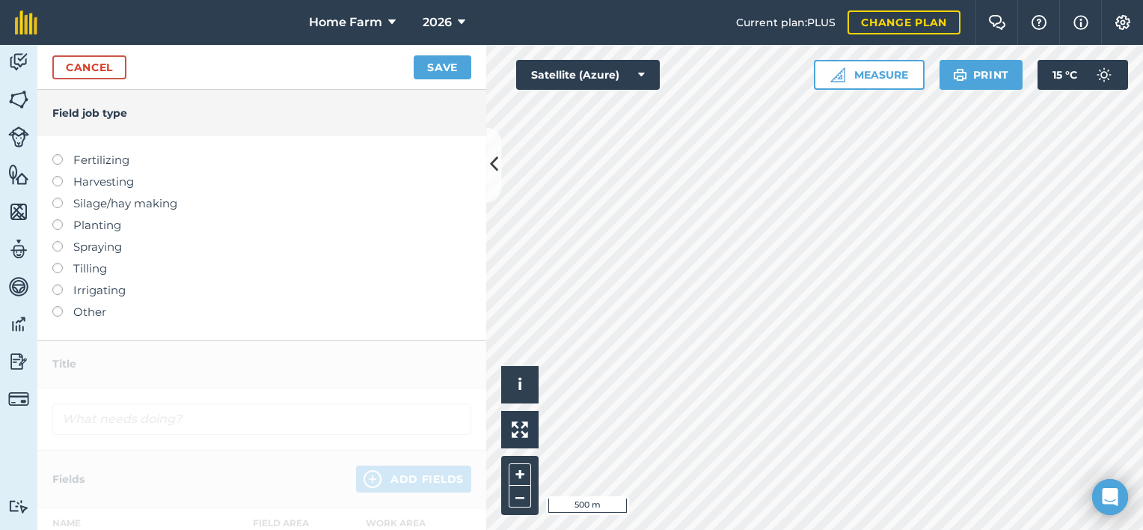
click at [75, 224] on label "Planting" at bounding box center [261, 225] width 419 height 18
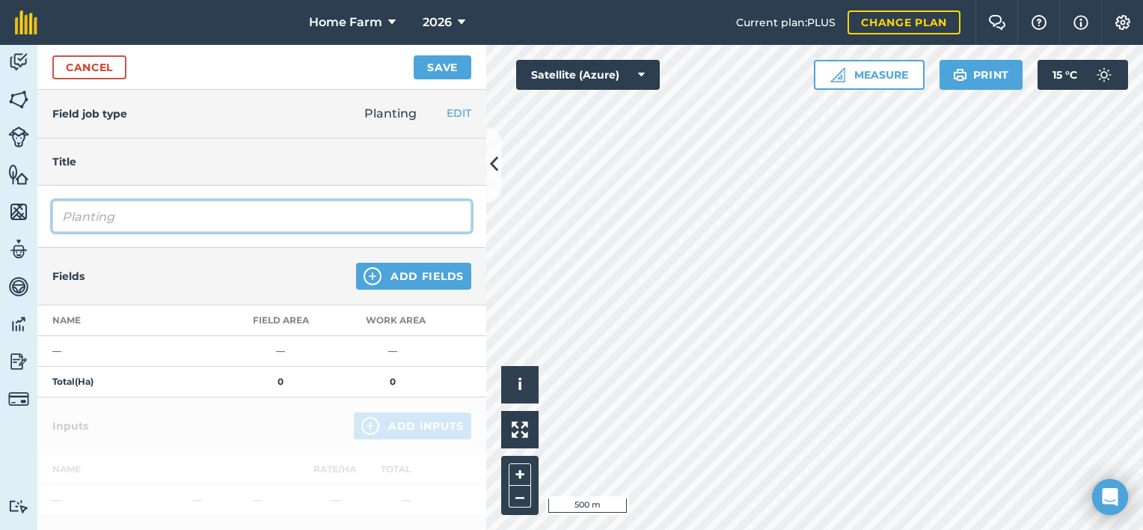
drag, startPoint x: 135, startPoint y: 212, endPoint x: -3, endPoint y: 212, distance: 138.4
click at [0, 212] on html "Home Farm 2026 Current plan : PLUS Change plan Farm Chat Help Info Settings Hom…" at bounding box center [571, 265] width 1143 height 530
type input "Zyatt Drilling"
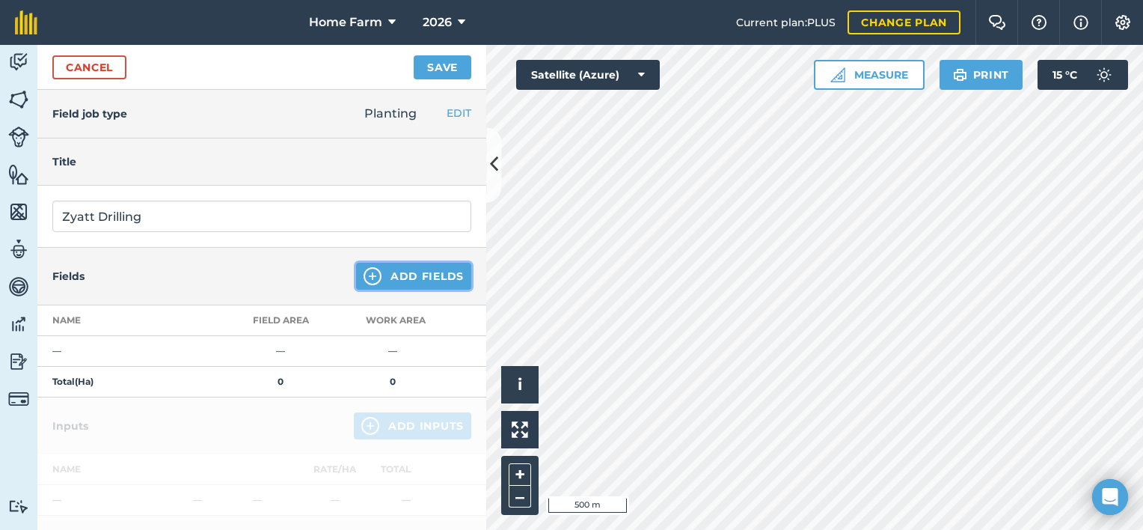
click at [391, 264] on button "Add Fields" at bounding box center [413, 276] width 115 height 27
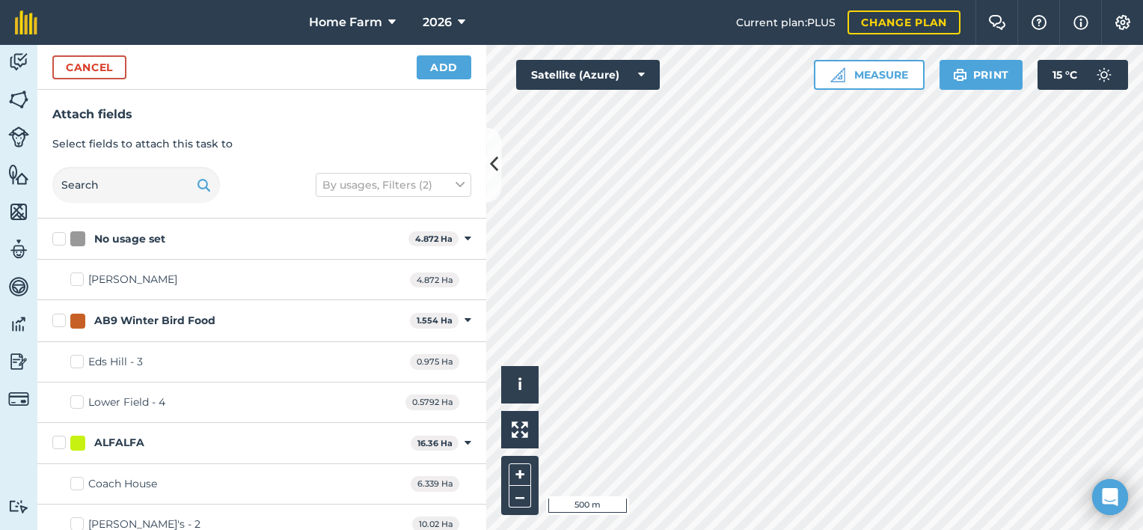
checkbox input "true"
click at [452, 79] on div "Cancel Add" at bounding box center [261, 67] width 449 height 45
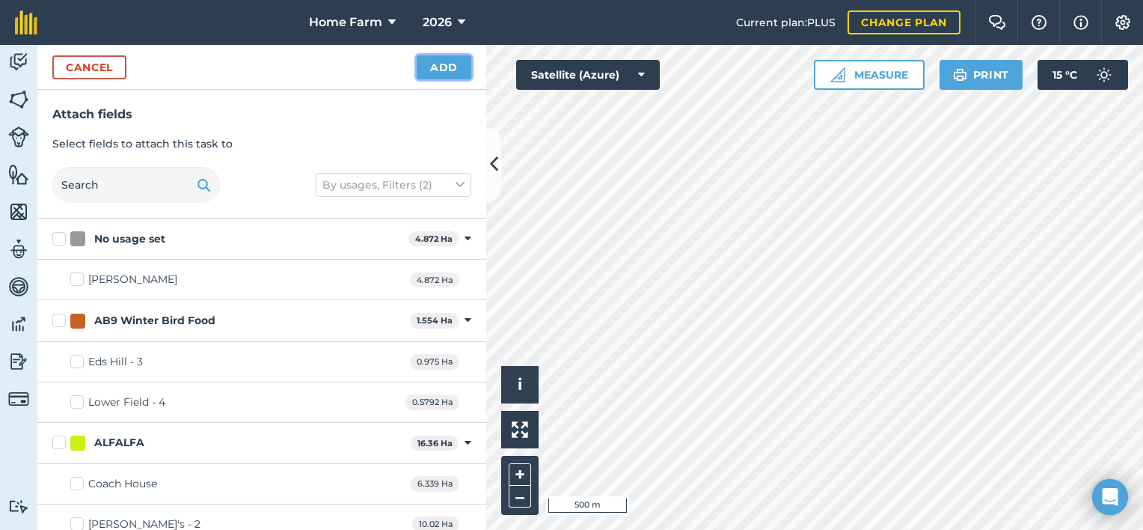
click at [440, 65] on button "Add" at bounding box center [444, 67] width 55 height 24
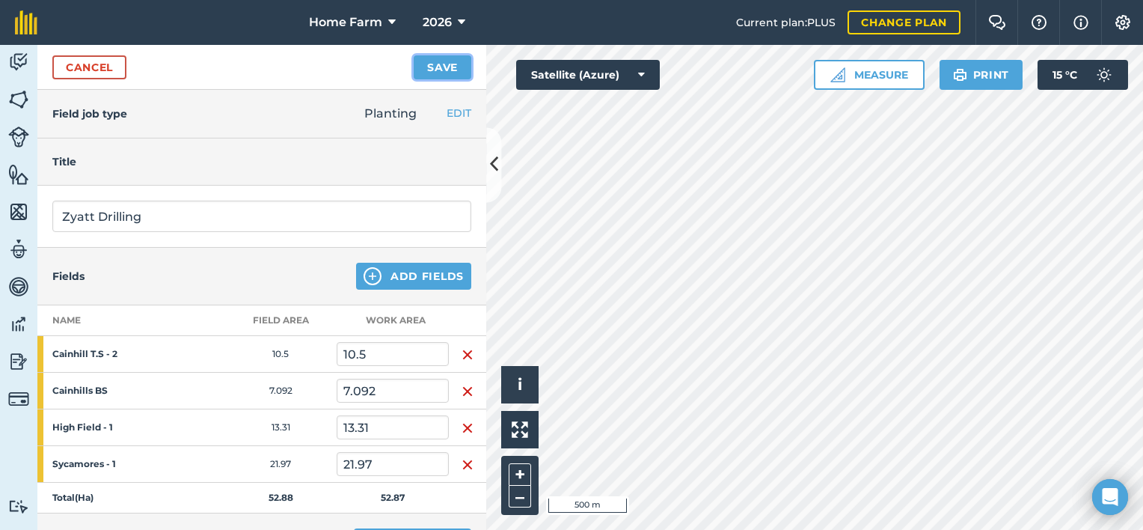
click at [440, 69] on button "Save" at bounding box center [443, 67] width 58 height 24
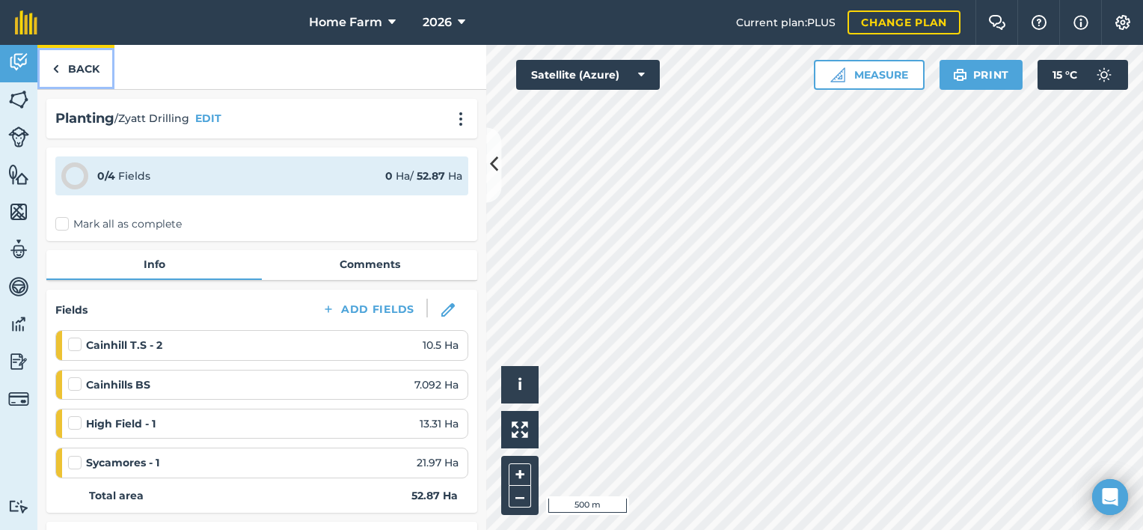
click at [91, 69] on link "Back" at bounding box center [75, 67] width 77 height 44
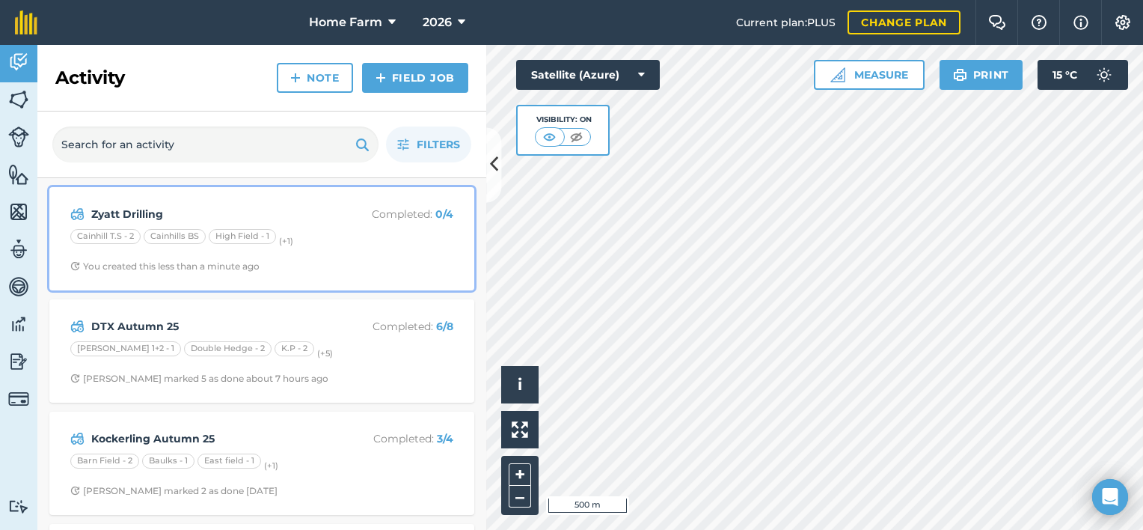
click at [388, 237] on div "Cainhill T.S - 2 Cainhills BS High Field - 1 (+ 1 )" at bounding box center [261, 238] width 383 height 19
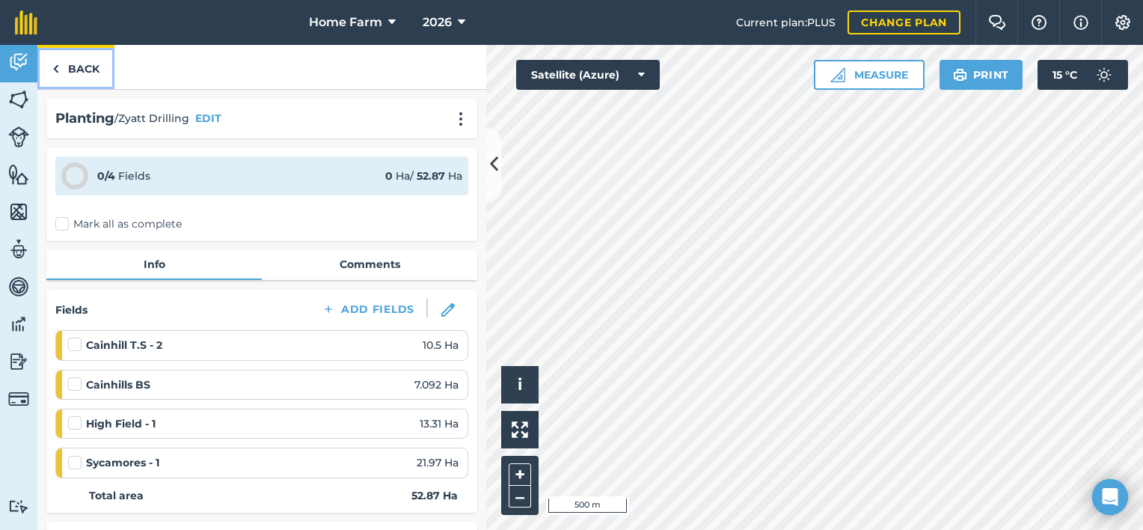
click at [93, 75] on link "Back" at bounding box center [75, 67] width 77 height 44
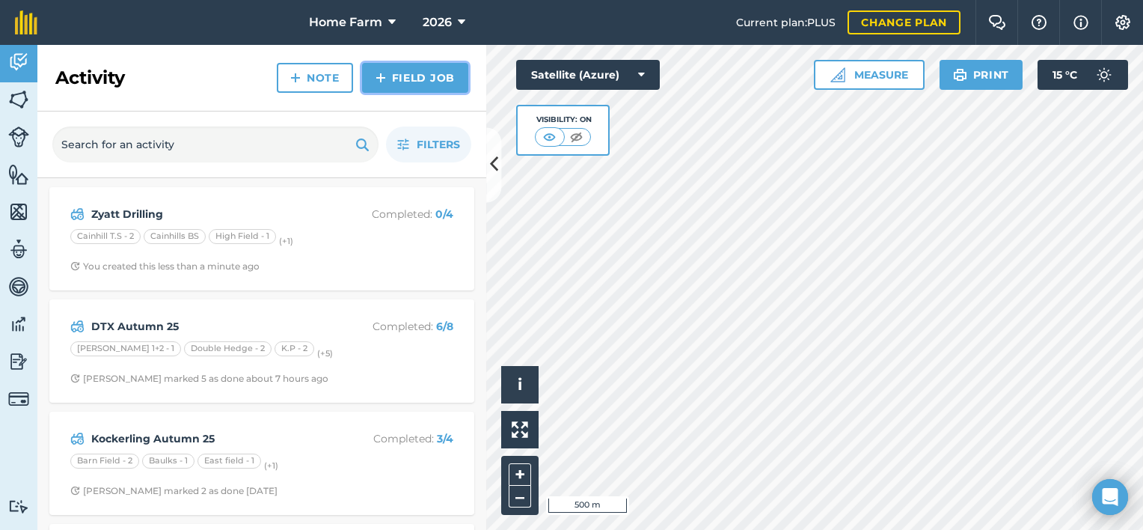
click at [398, 89] on link "Field Job" at bounding box center [415, 78] width 106 height 30
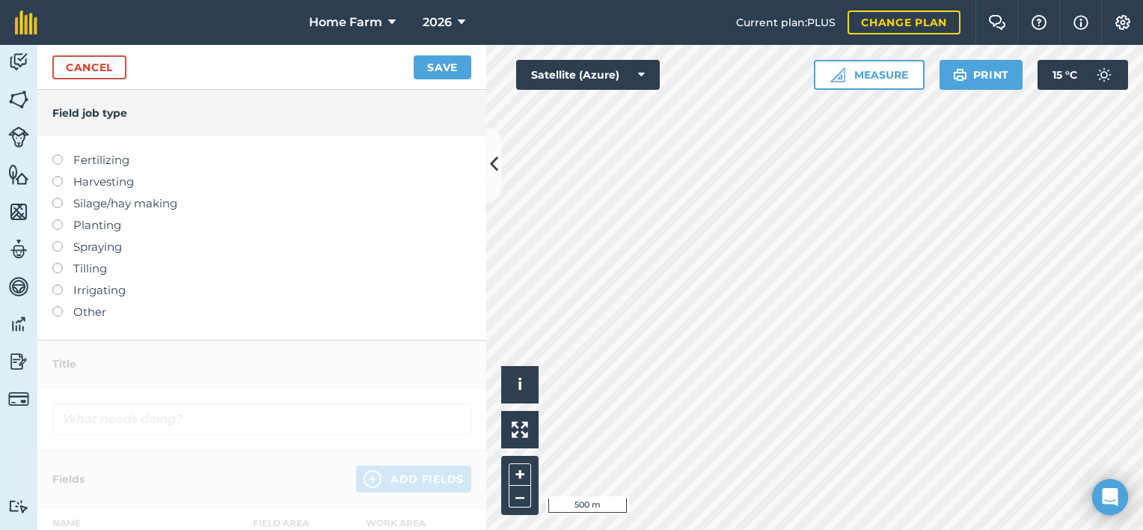
click at [97, 227] on label "Planting" at bounding box center [261, 225] width 419 height 18
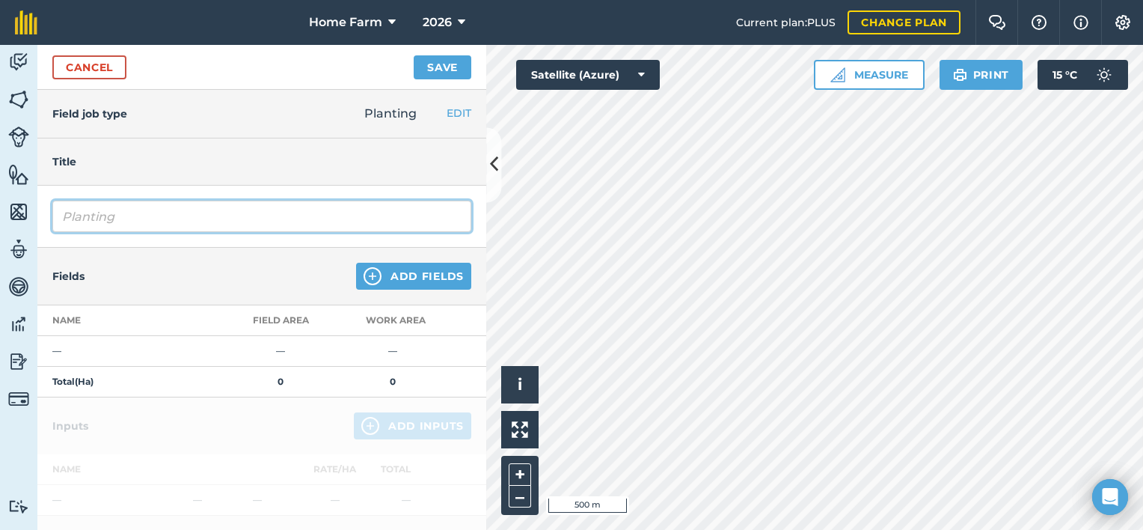
drag, startPoint x: 150, startPoint y: 227, endPoint x: 1, endPoint y: 234, distance: 149.1
click at [1, 234] on div "Activity Fields Livestock Features Maps Team Vehicles Data Reporting Billing Tu…" at bounding box center [571, 287] width 1143 height 485
type input "Vibe Drilling"
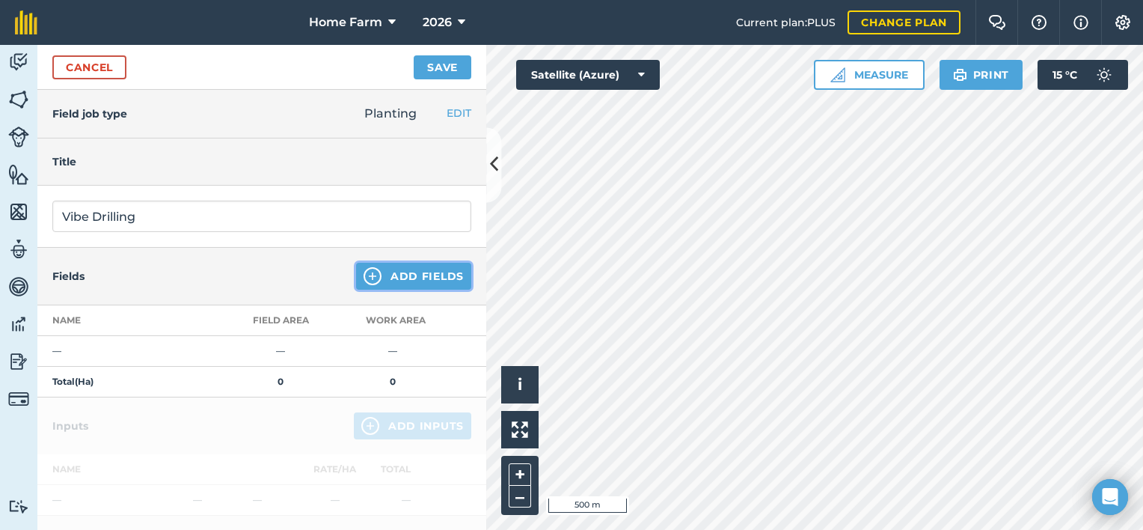
click at [426, 276] on button "Add Fields" at bounding box center [413, 276] width 115 height 27
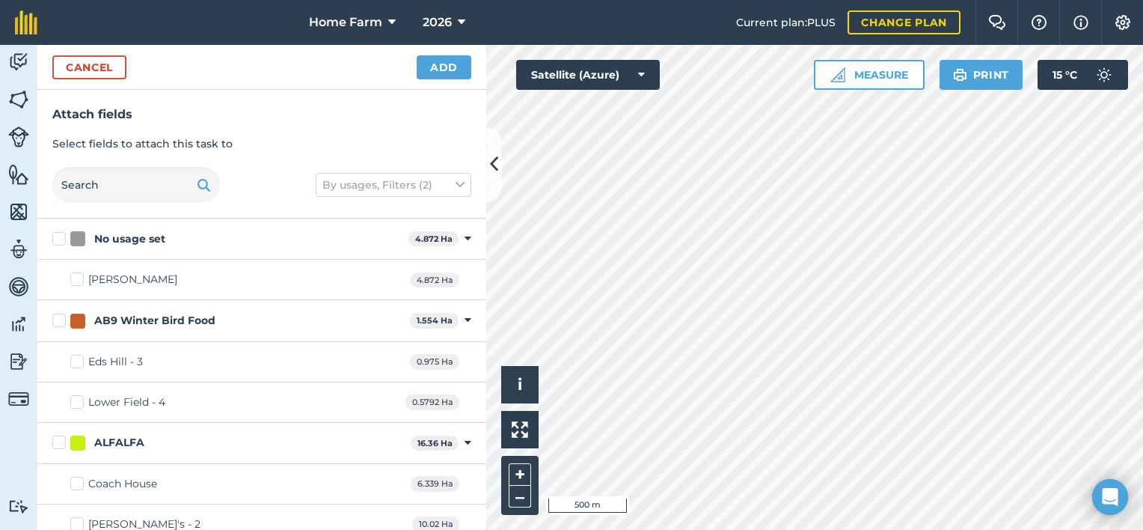
checkbox input "true"
click at [443, 70] on button "Add" at bounding box center [444, 67] width 55 height 24
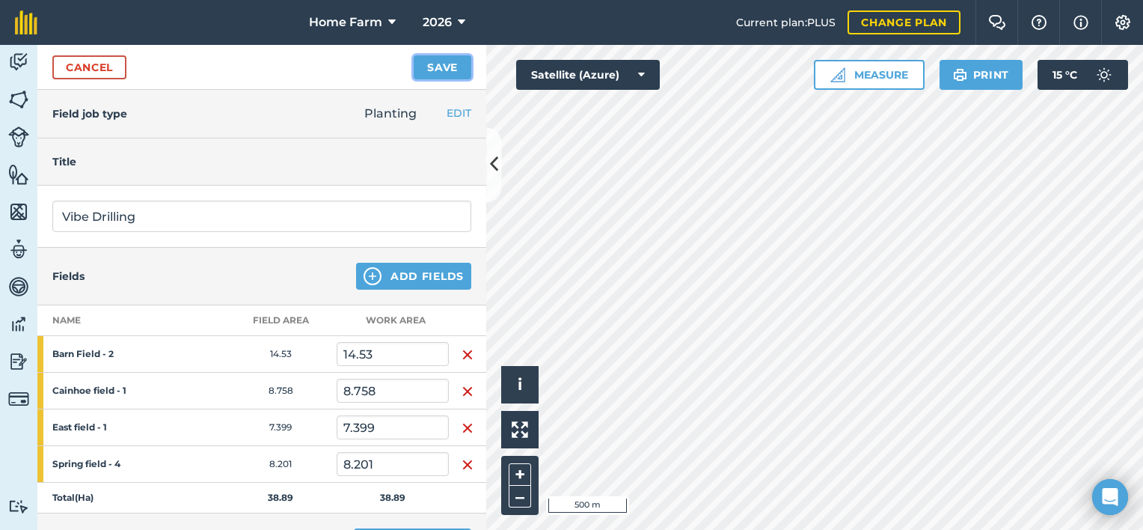
click at [445, 72] on button "Save" at bounding box center [443, 67] width 58 height 24
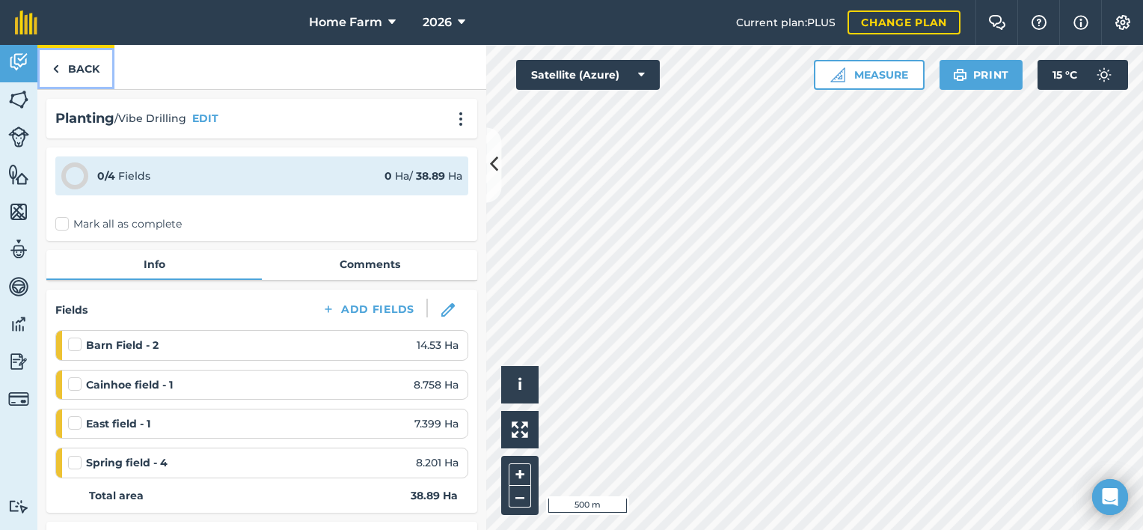
click at [91, 73] on link "Back" at bounding box center [75, 67] width 77 height 44
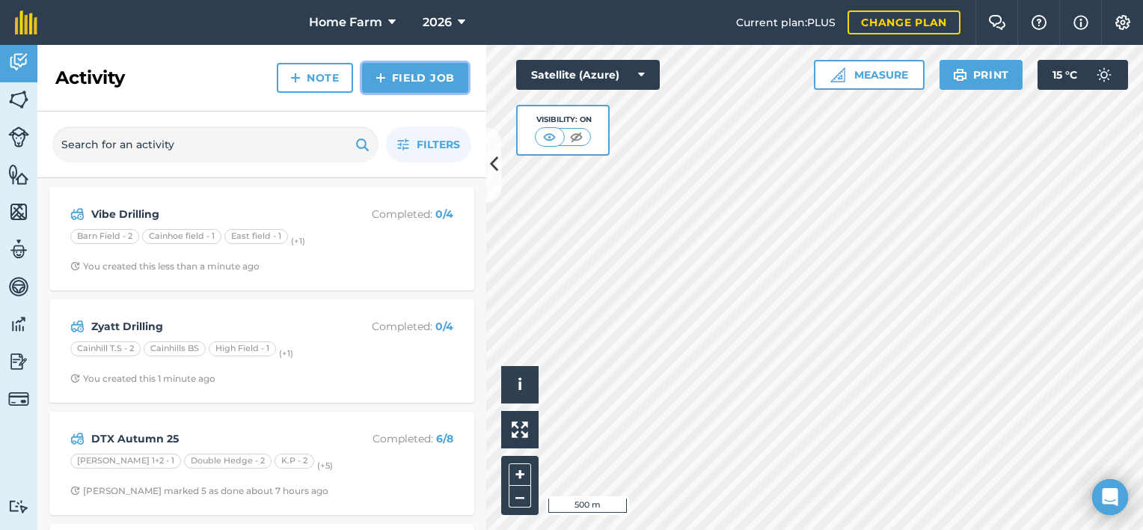
click at [403, 64] on link "Field Job" at bounding box center [415, 78] width 106 height 30
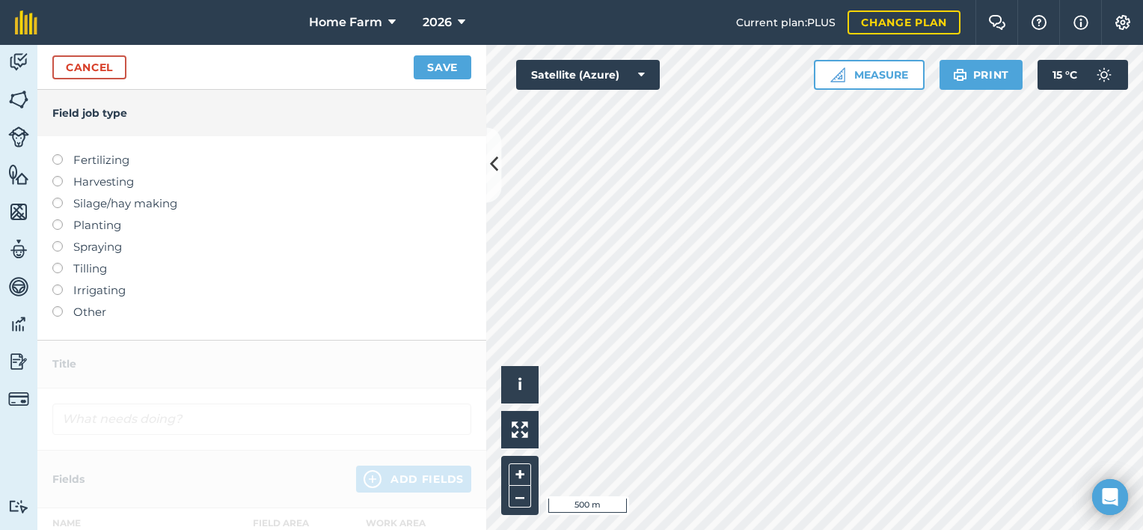
click at [76, 228] on label "Planting" at bounding box center [261, 225] width 419 height 18
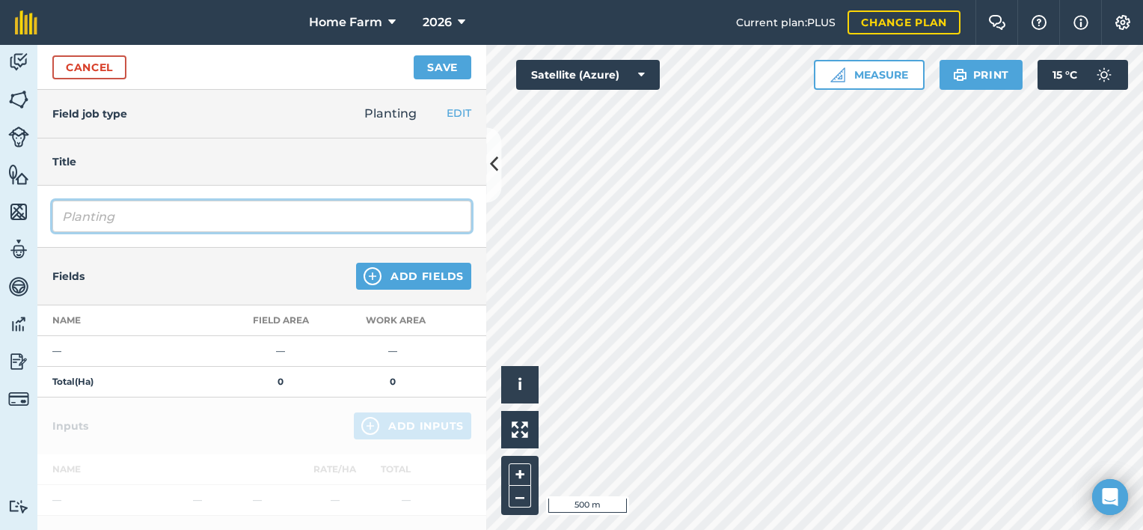
drag, startPoint x: 229, startPoint y: 205, endPoint x: -3, endPoint y: 201, distance: 232.0
click at [0, 201] on html "Home Farm 2026 Current plan : PLUS Change plan Farm Chat Help Info Settings Hom…" at bounding box center [571, 265] width 1143 height 530
type input "Dawsum Drilling"
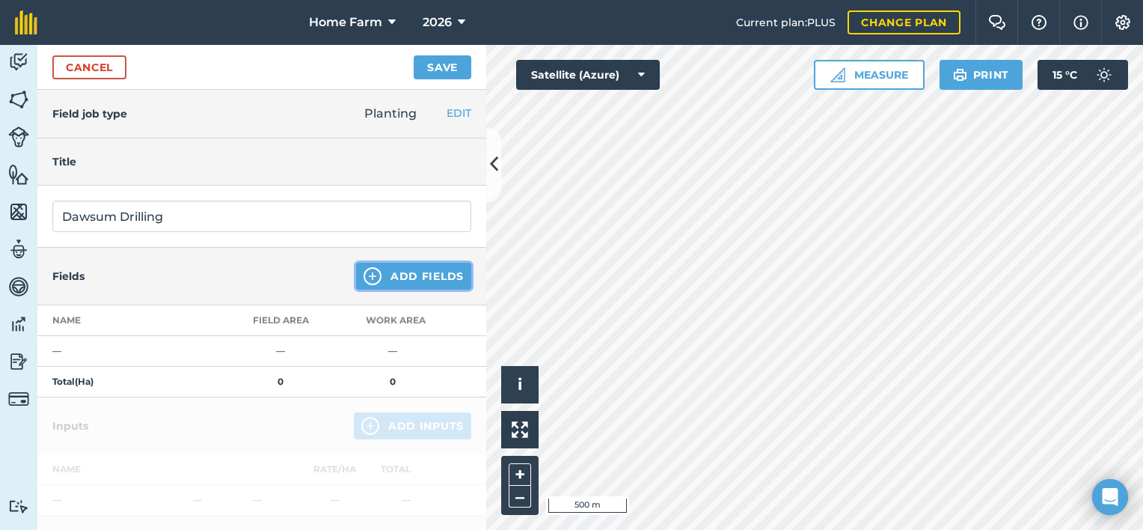
click at [383, 276] on button "Add Fields" at bounding box center [413, 276] width 115 height 27
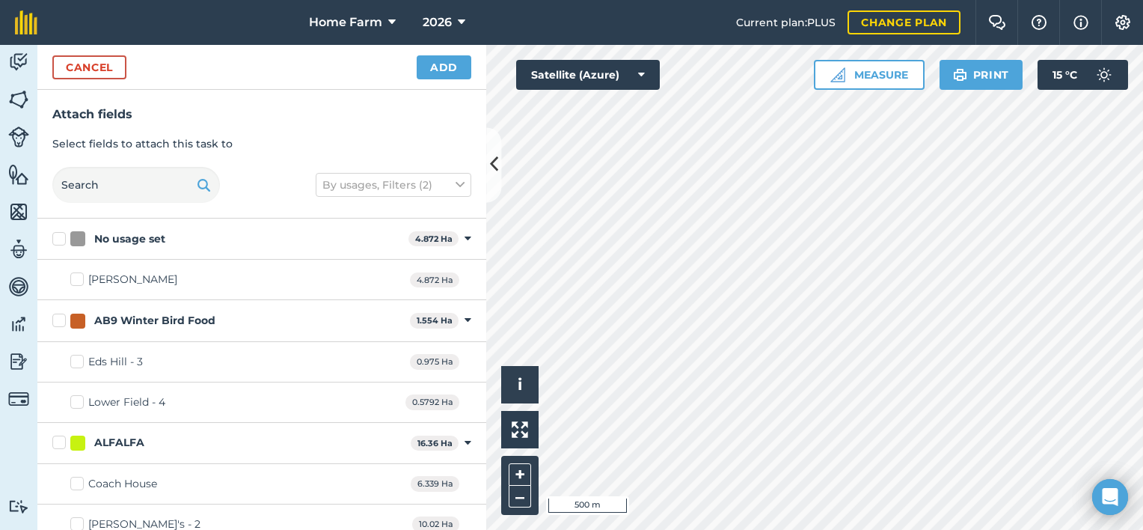
checkbox input "true"
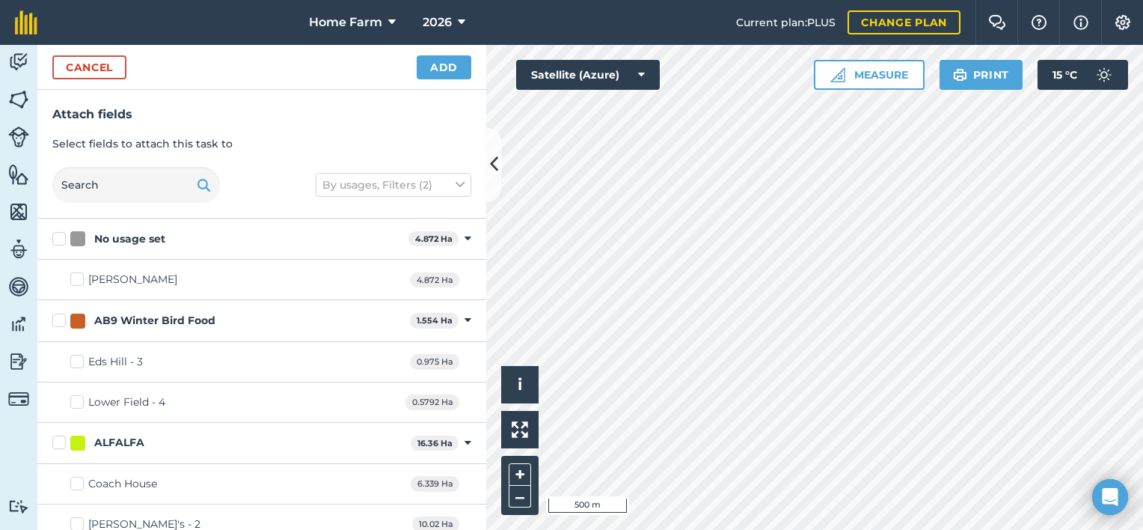
checkbox input "true"
click at [451, 69] on button "Add" at bounding box center [444, 67] width 55 height 24
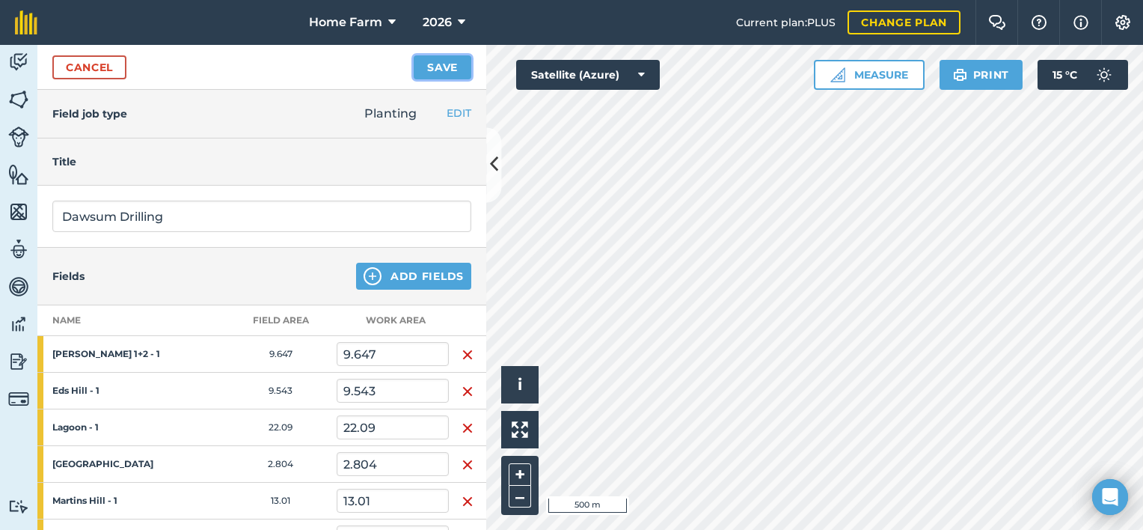
click at [430, 68] on button "Save" at bounding box center [443, 67] width 58 height 24
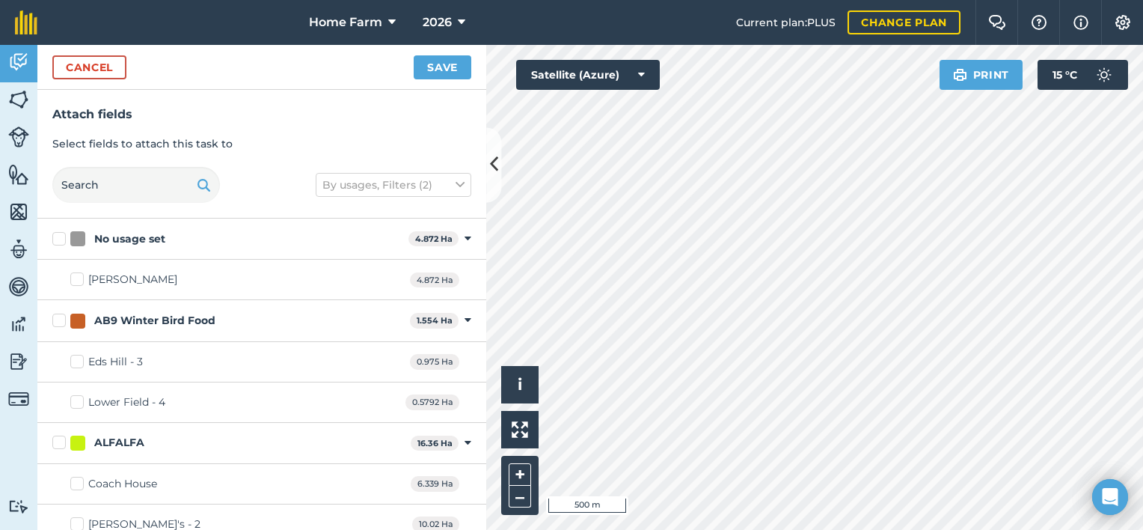
checkbox input "true"
click at [437, 62] on button "Save" at bounding box center [443, 67] width 58 height 24
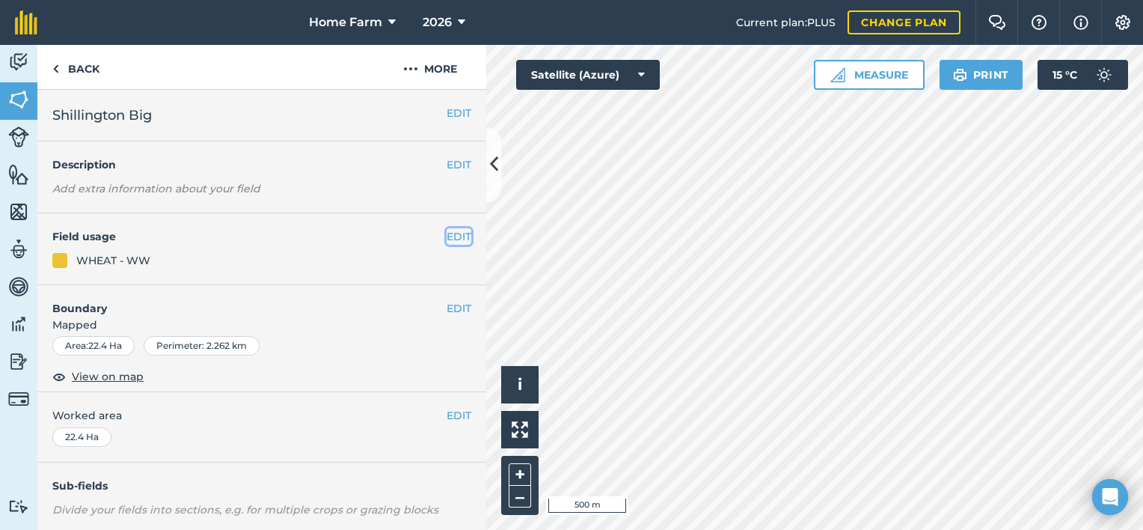
click at [447, 232] on button "EDIT" at bounding box center [459, 236] width 25 height 16
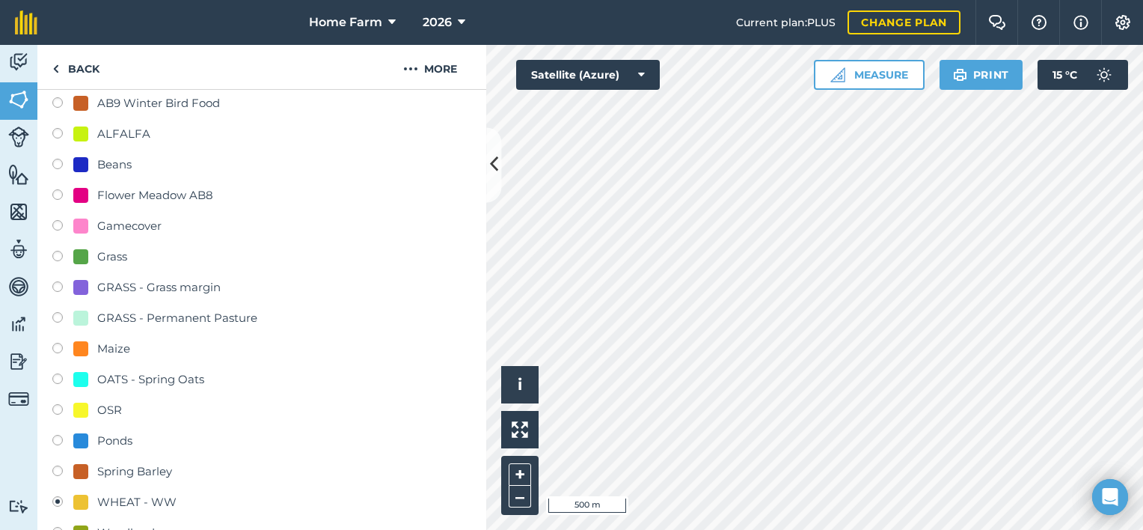
scroll to position [135, 0]
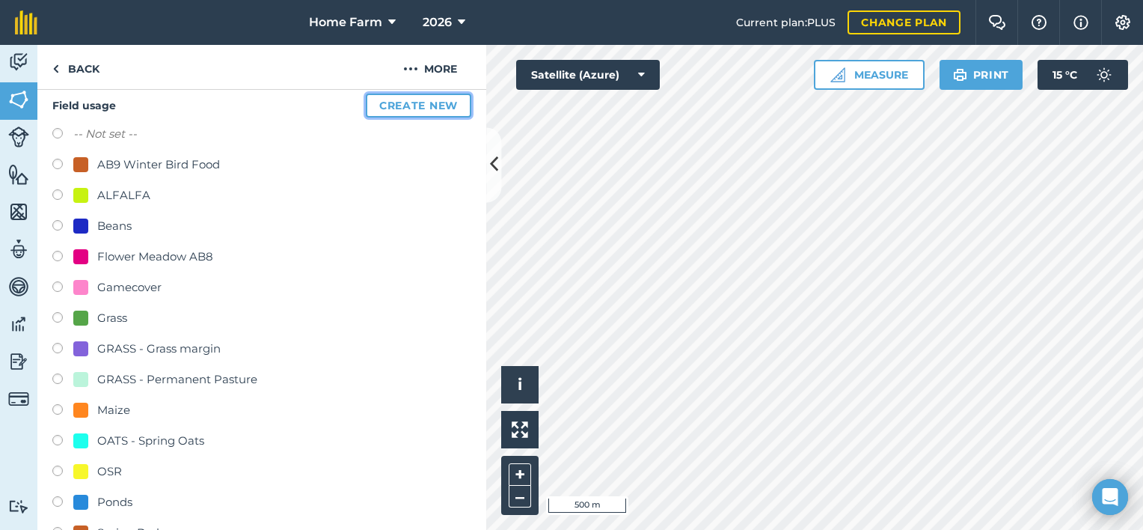
click at [414, 109] on button "Create new" at bounding box center [418, 106] width 105 height 24
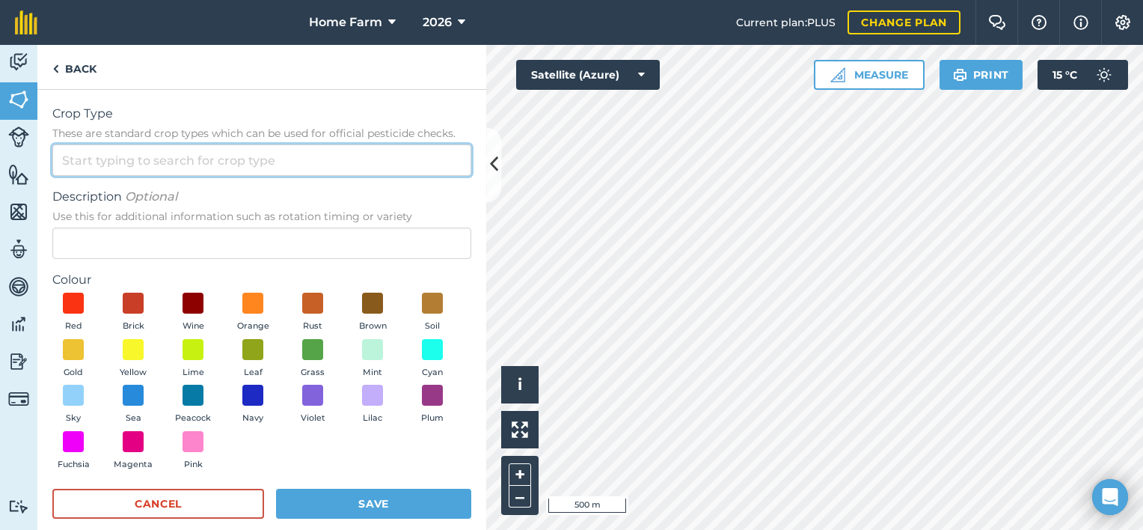
click at [257, 159] on input "Crop Type These are standard crop types which can be used for official pesticid…" at bounding box center [261, 159] width 419 height 31
type input "w"
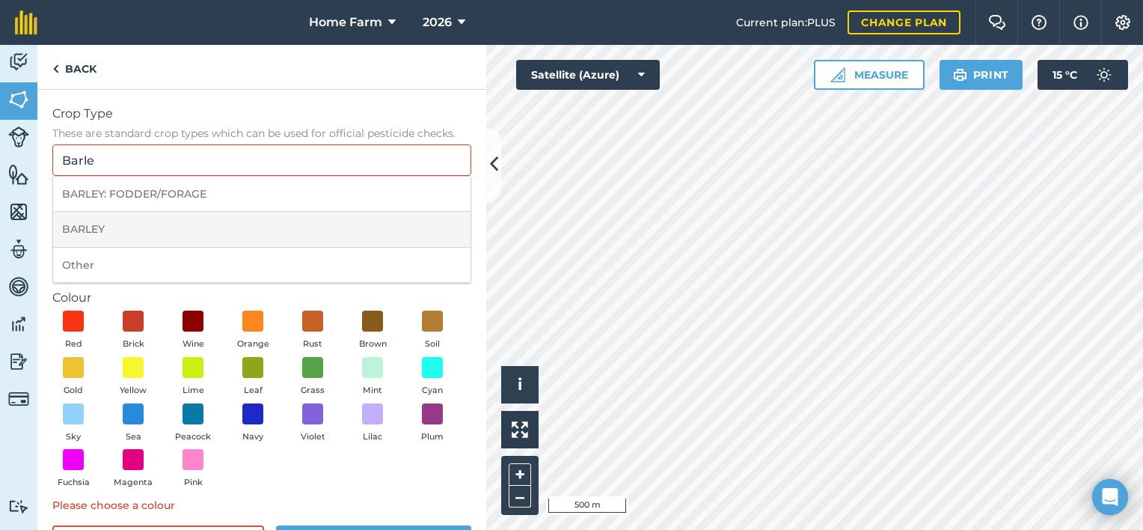
click at [151, 221] on li "BARLEY" at bounding box center [261, 229] width 417 height 35
type input "BARLEY"
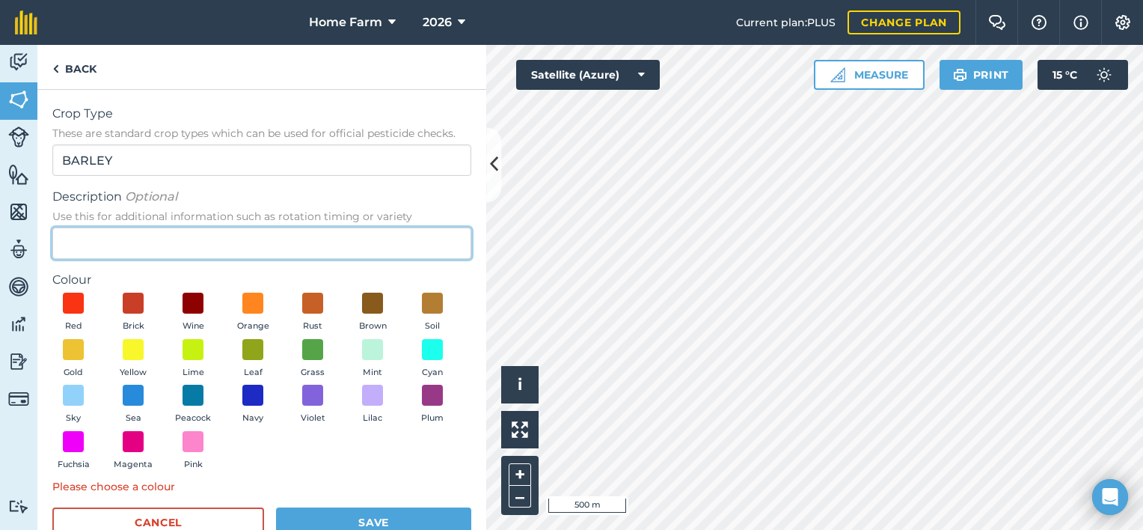
click at [165, 242] on input "Description Optional Use this for additional information such as rotation timin…" at bounding box center [261, 242] width 419 height 31
type input "Winter"
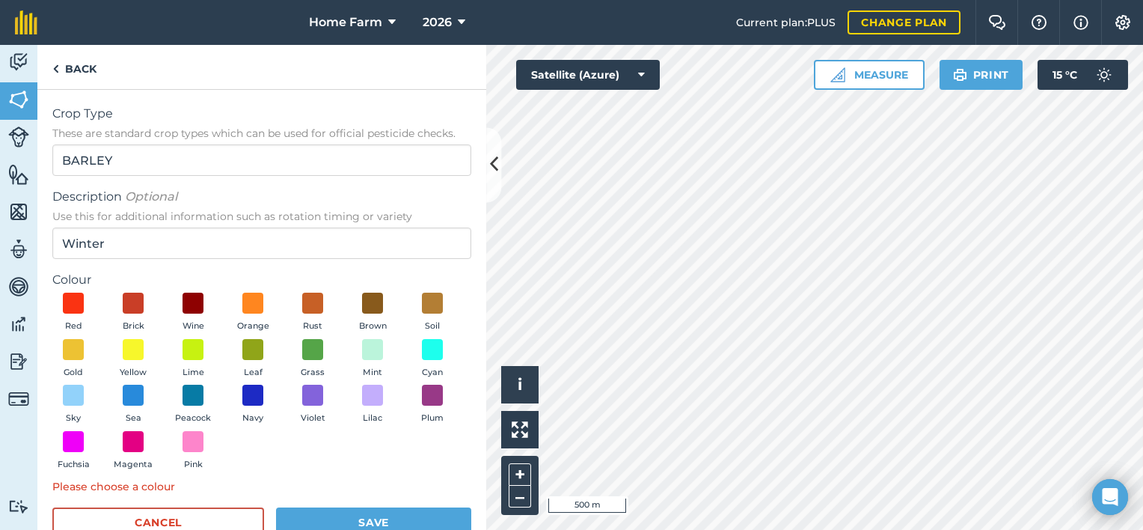
click at [251, 205] on span "Description Optional" at bounding box center [261, 197] width 419 height 18
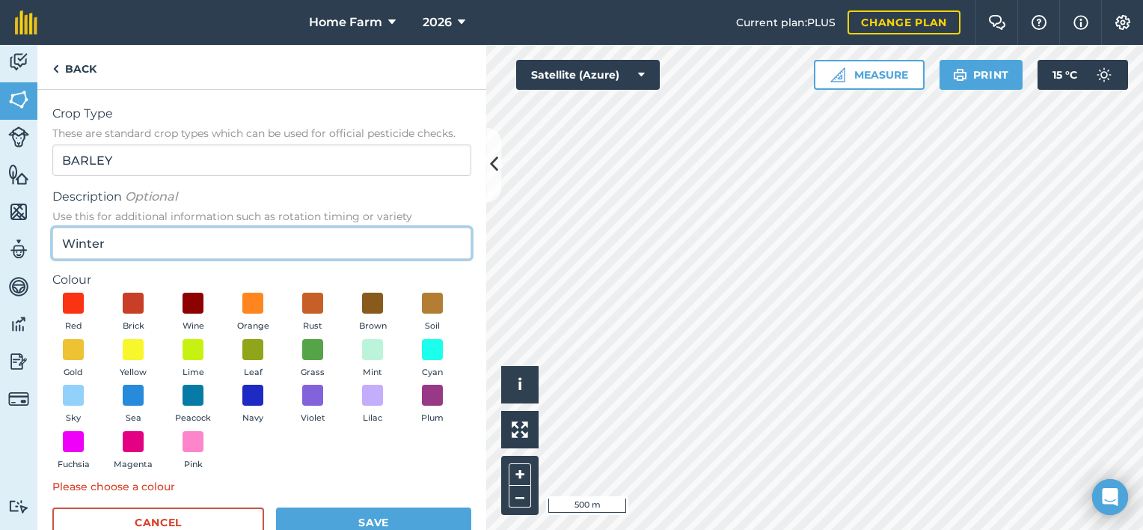
click at [251, 227] on input "Winter" at bounding box center [261, 242] width 419 height 31
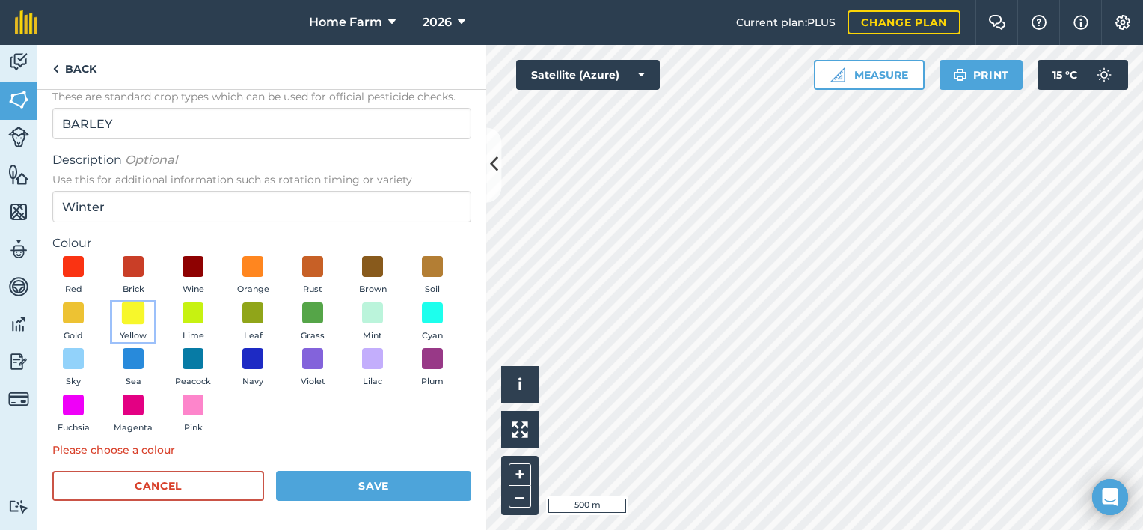
click at [145, 313] on span at bounding box center [133, 312] width 23 height 23
click at [366, 481] on button "Save" at bounding box center [373, 486] width 195 height 30
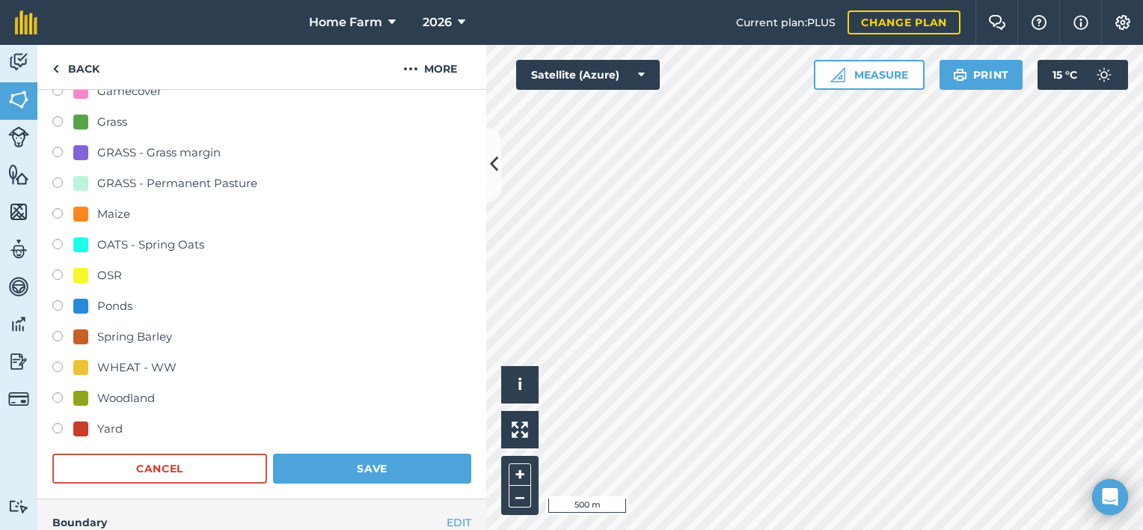
scroll to position [364, 0]
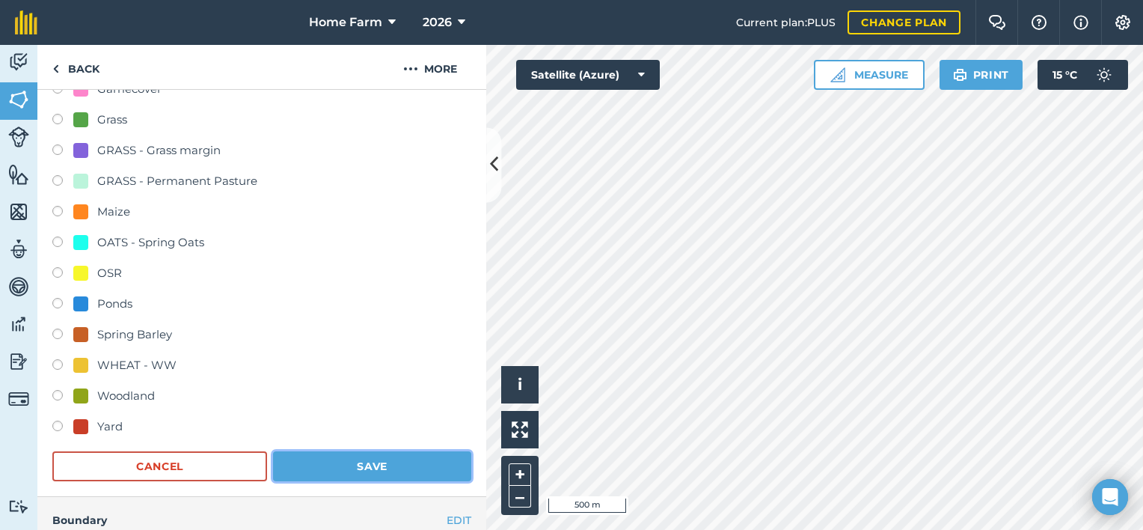
click at [401, 463] on button "Save" at bounding box center [372, 466] width 198 height 30
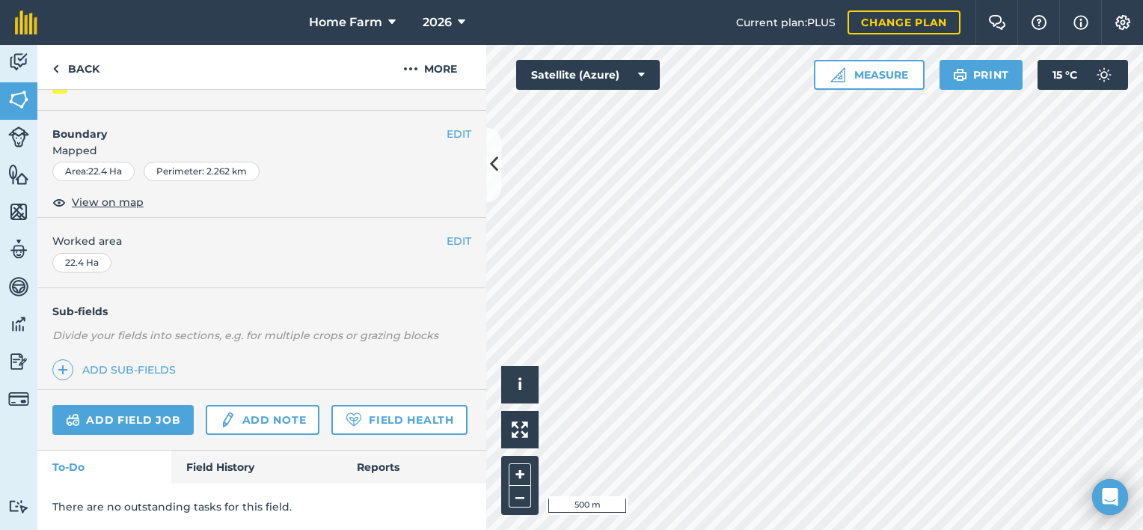
scroll to position [214, 0]
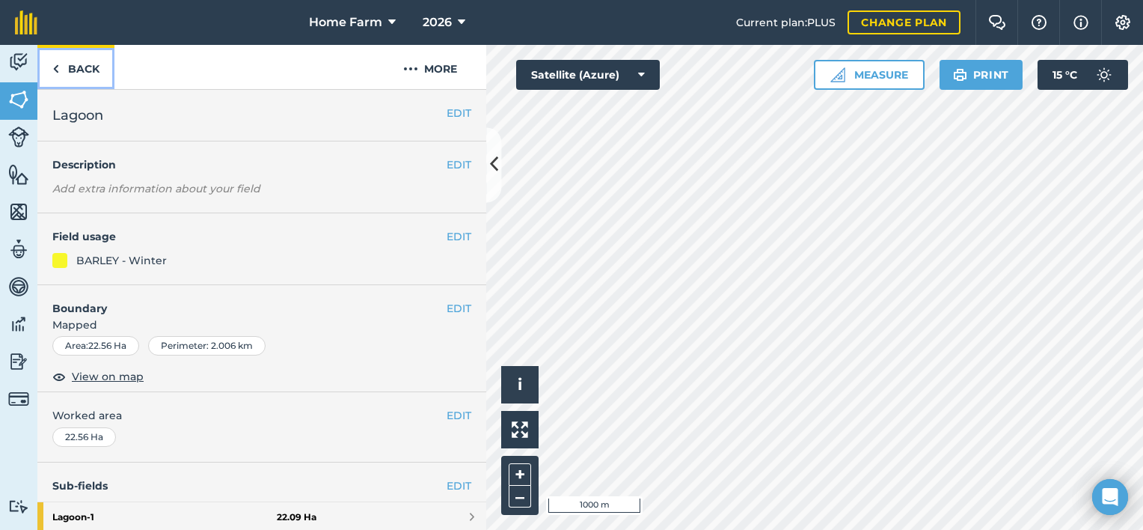
click at [94, 75] on link "Back" at bounding box center [75, 67] width 77 height 44
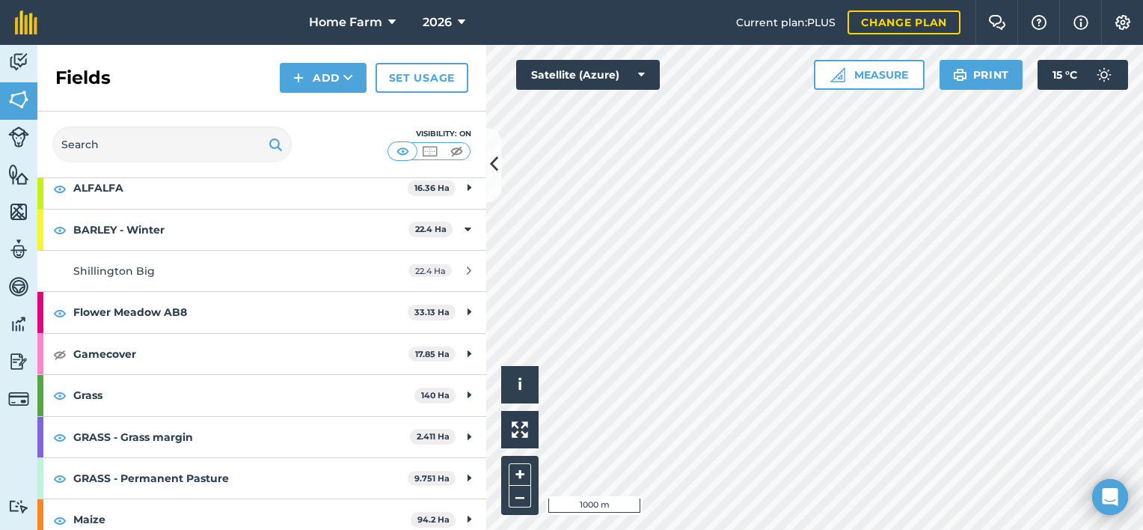
scroll to position [125, 0]
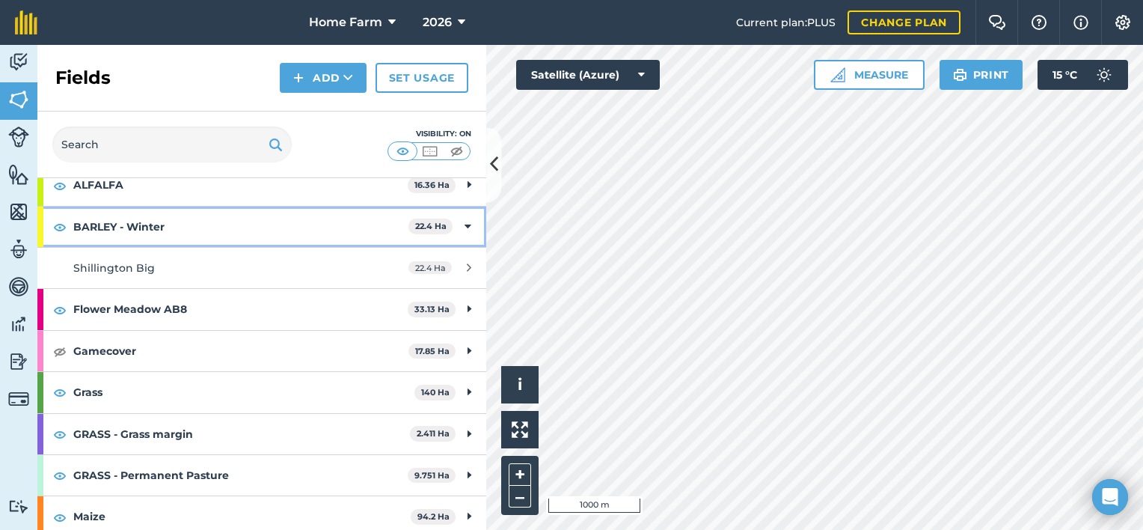
click at [465, 229] on icon at bounding box center [468, 226] width 7 height 16
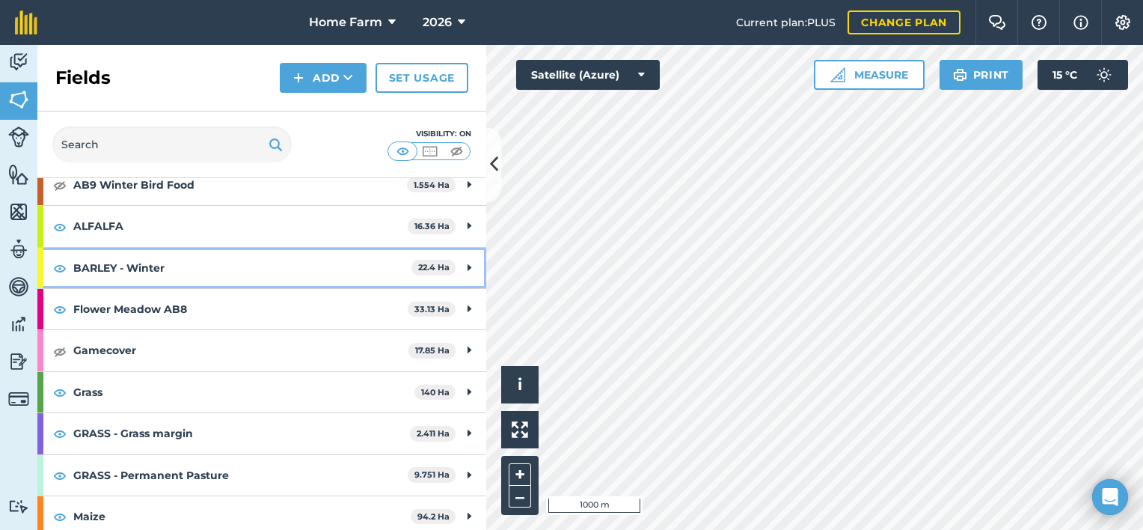
scroll to position [414, 0]
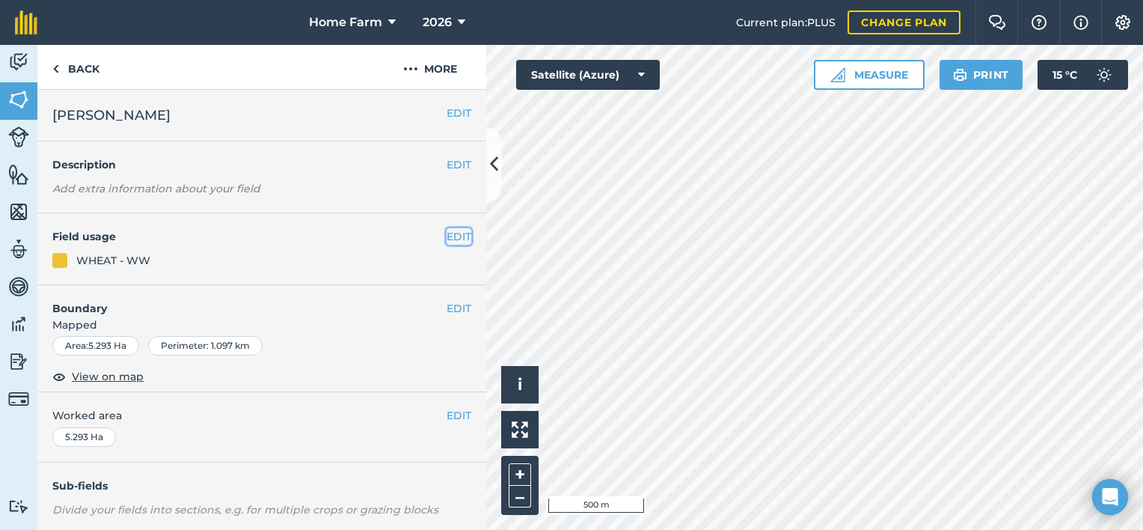
click at [447, 232] on button "EDIT" at bounding box center [459, 236] width 25 height 16
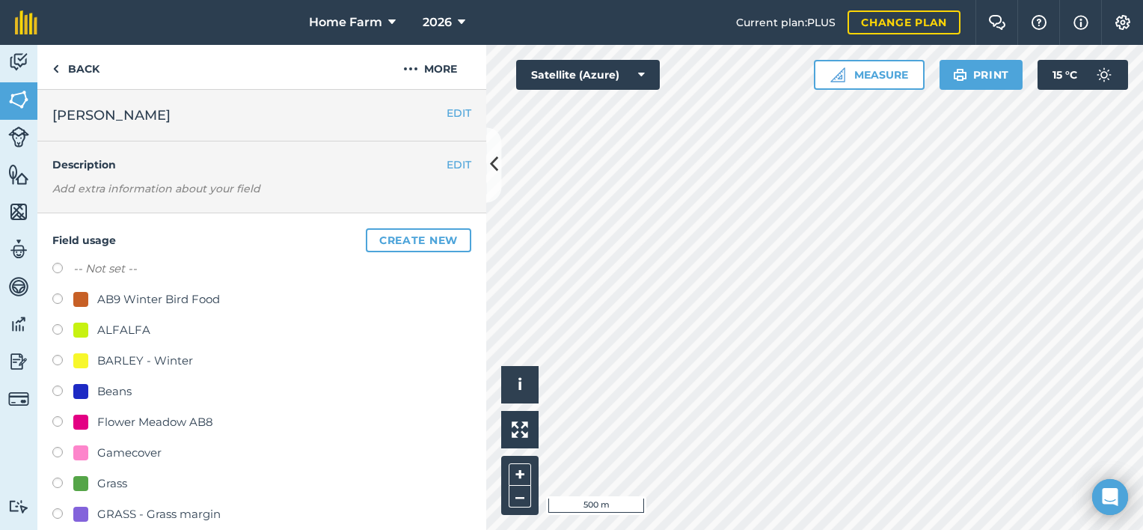
click at [186, 356] on div "BARLEY - Winter" at bounding box center [145, 361] width 96 height 18
radio input "true"
radio input "false"
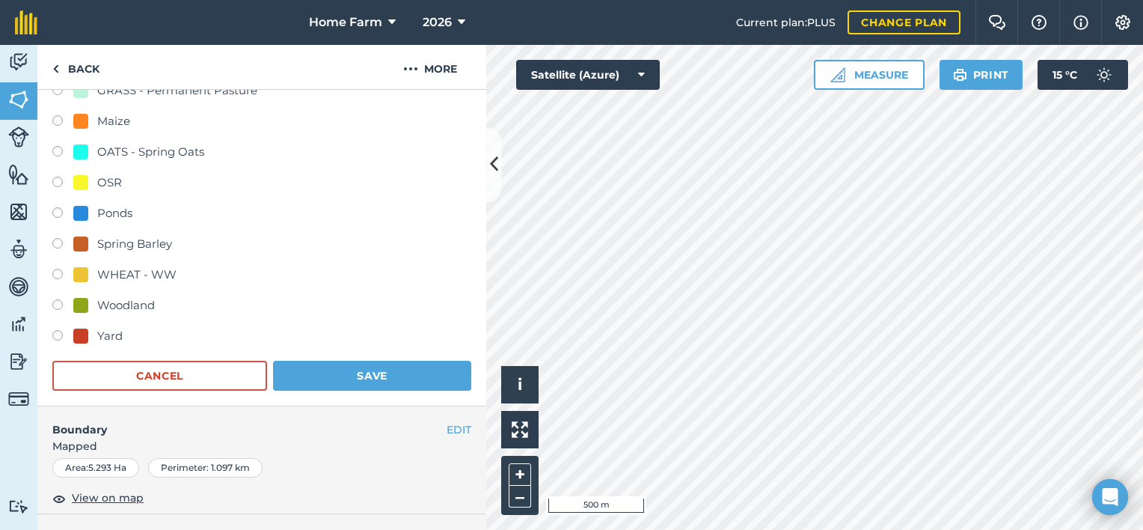
scroll to position [485, 0]
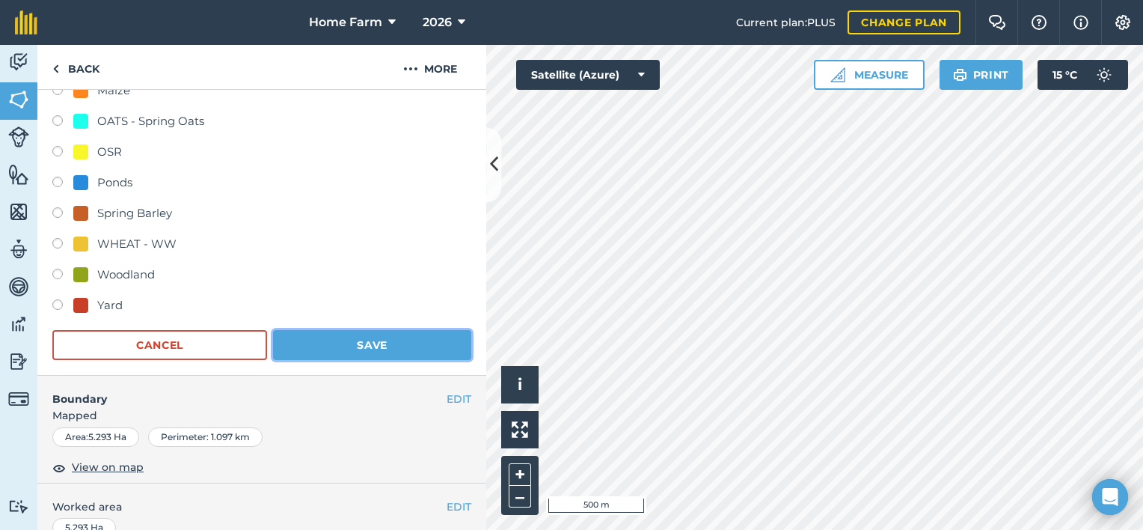
click at [412, 342] on button "Save" at bounding box center [372, 345] width 198 height 30
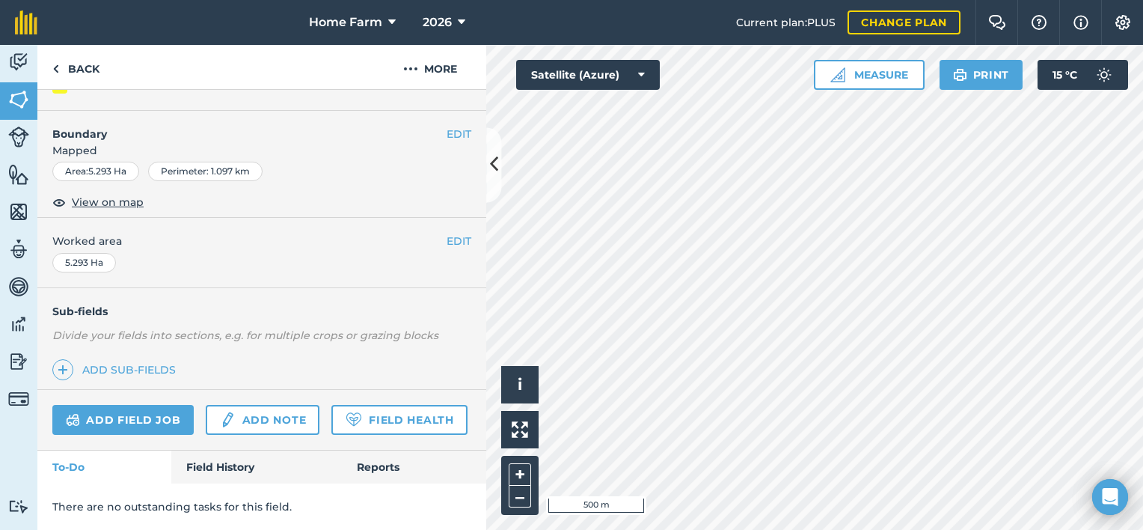
scroll to position [214, 0]
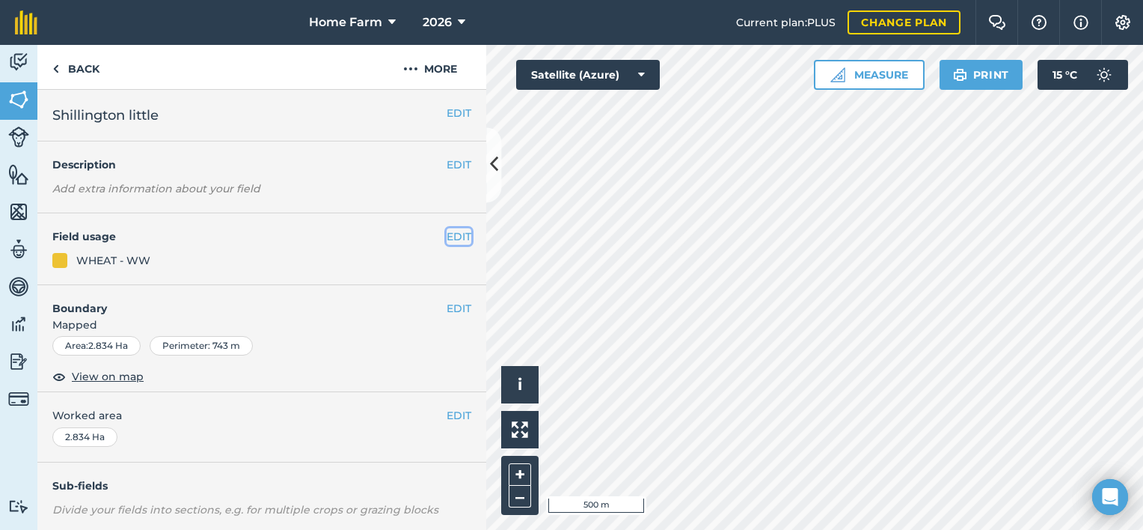
click at [447, 234] on button "EDIT" at bounding box center [459, 236] width 25 height 16
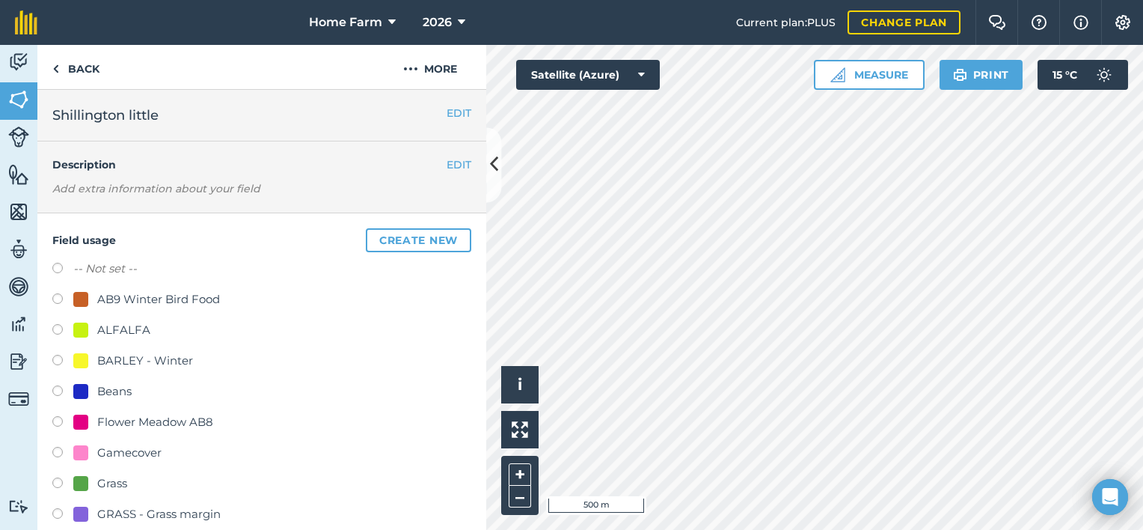
click at [186, 358] on div "BARLEY - Winter" at bounding box center [145, 361] width 96 height 18
radio input "true"
radio input "false"
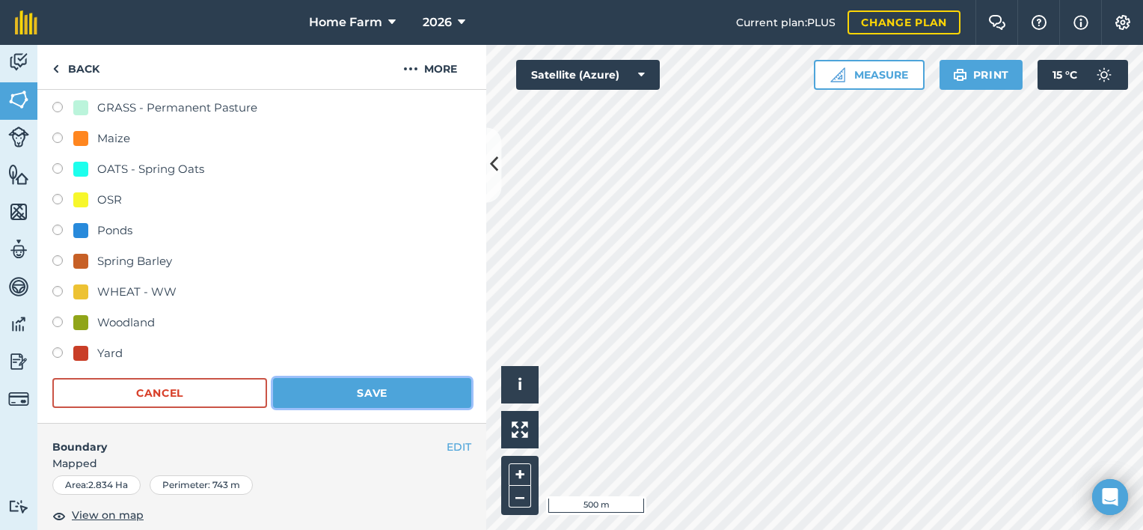
click at [383, 387] on button "Save" at bounding box center [372, 393] width 198 height 30
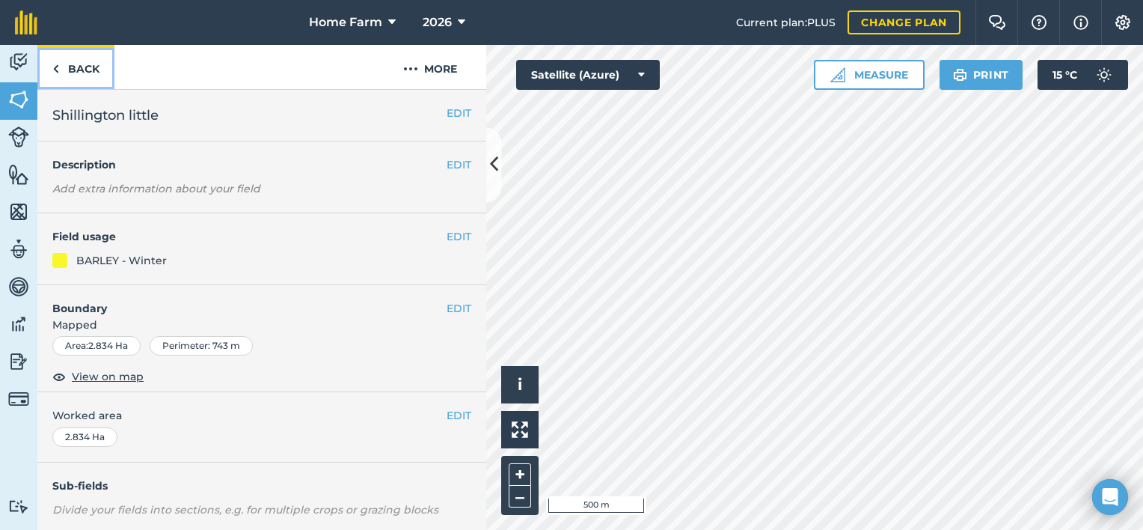
click at [89, 73] on link "Back" at bounding box center [75, 67] width 77 height 44
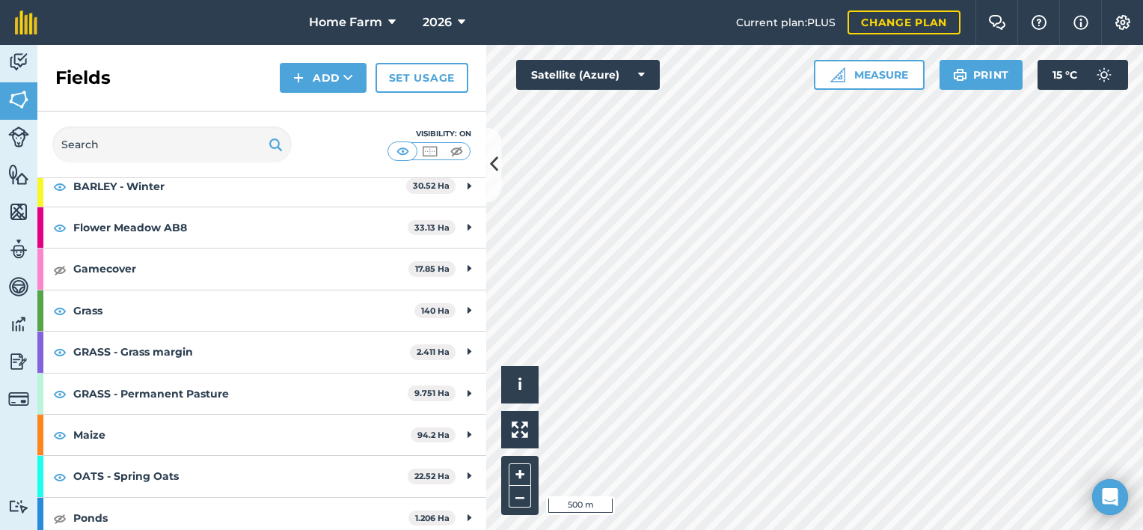
scroll to position [187, 0]
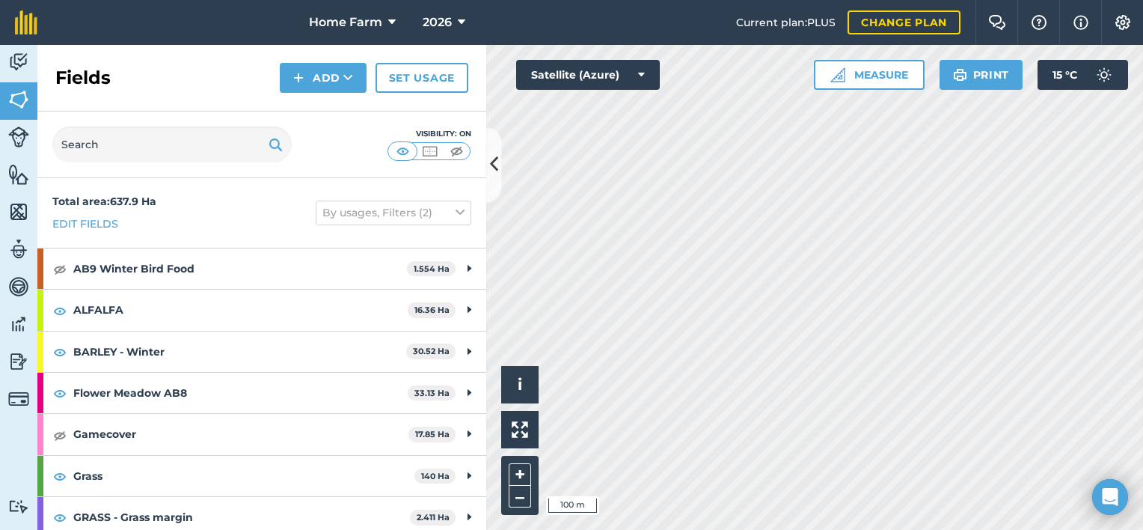
click at [915, 529] on html "Home Farm 2026 Current plan : PLUS Change plan Farm Chat Help Info Settings Hom…" at bounding box center [571, 265] width 1143 height 530
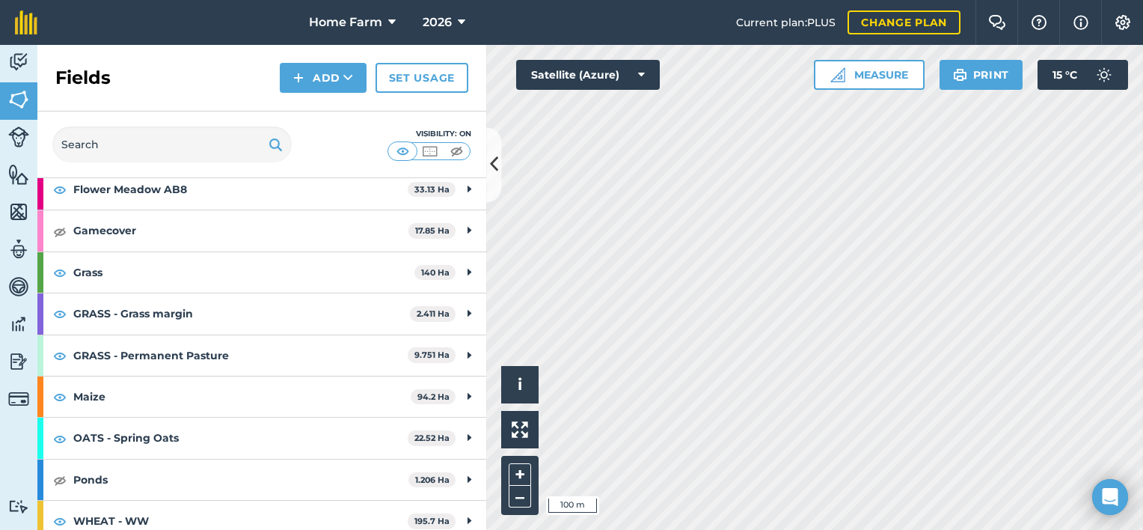
scroll to position [414, 0]
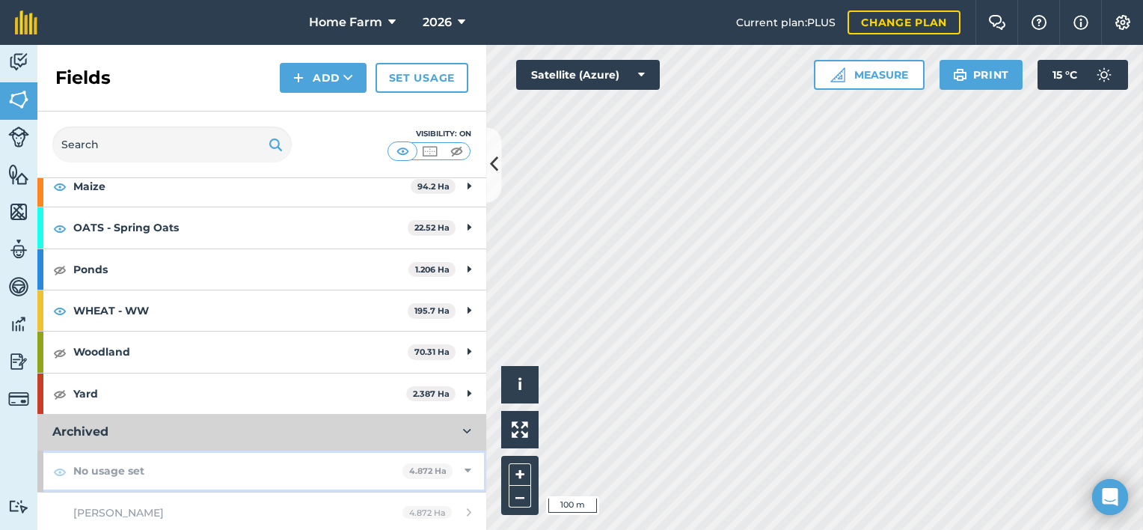
click at [456, 486] on div "No usage set 4.872 Ha" at bounding box center [261, 470] width 449 height 40
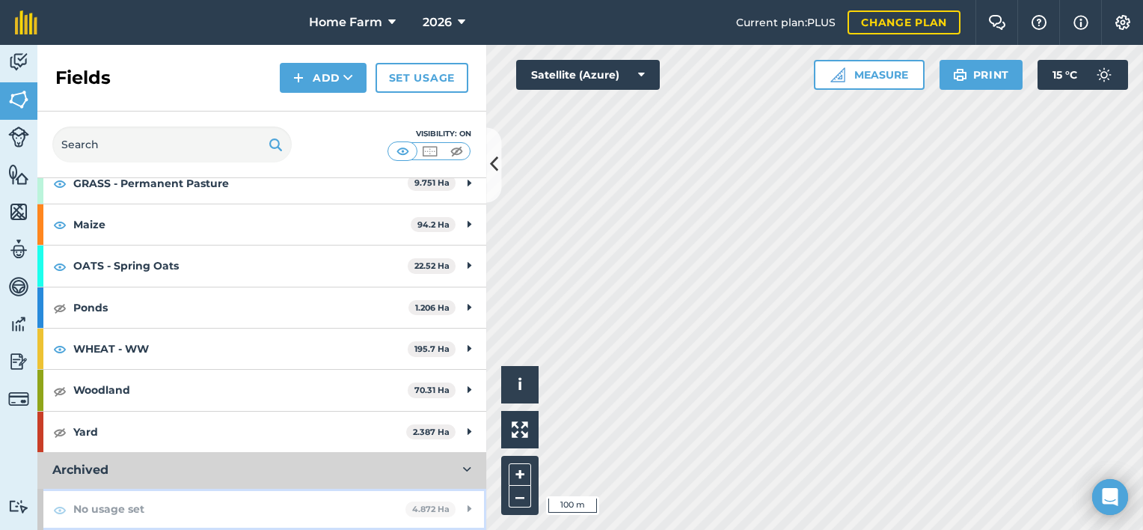
scroll to position [373, 0]
